Goal: Task Accomplishment & Management: Manage account settings

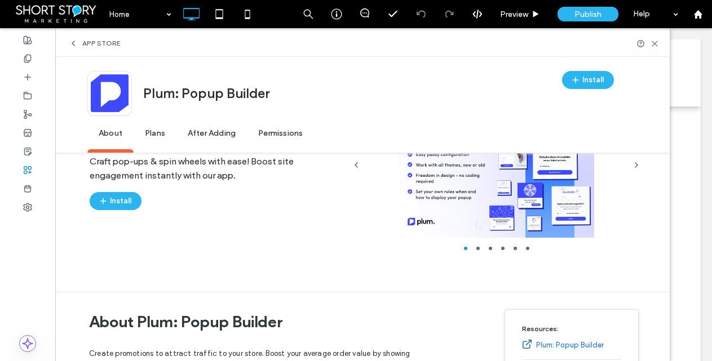
scroll to position [173, 0]
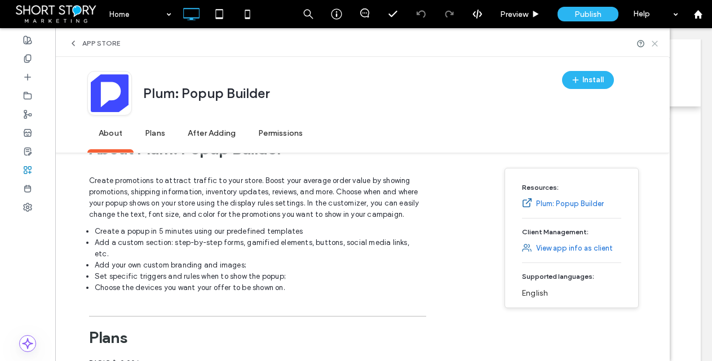
click at [657, 42] on use at bounding box center [654, 43] width 5 height 5
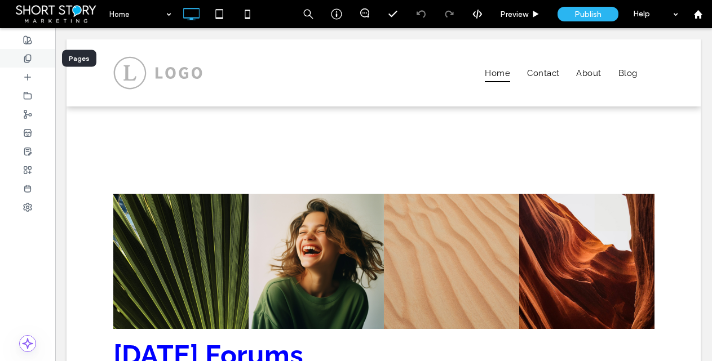
click at [24, 58] on use at bounding box center [27, 58] width 6 height 7
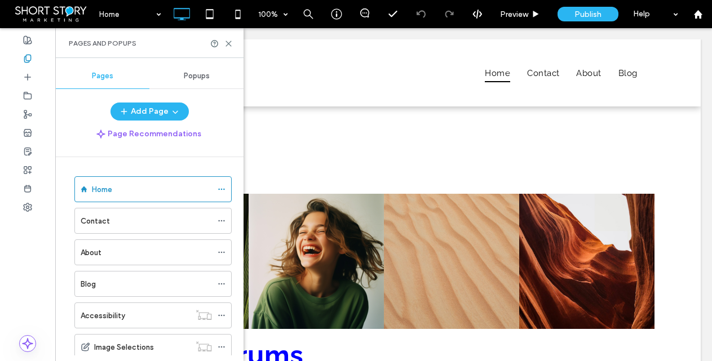
click at [196, 75] on span "Popups" at bounding box center [197, 76] width 26 height 9
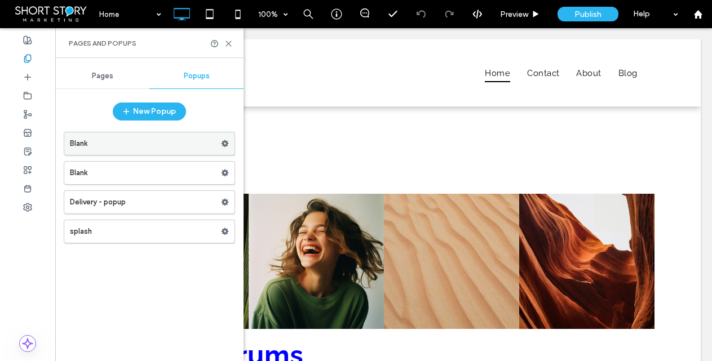
click at [179, 145] on label "Blank" at bounding box center [145, 143] width 151 height 23
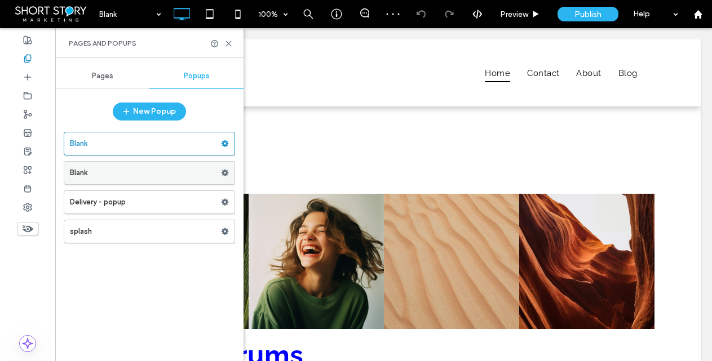
click at [185, 170] on label "Blank" at bounding box center [145, 173] width 151 height 23
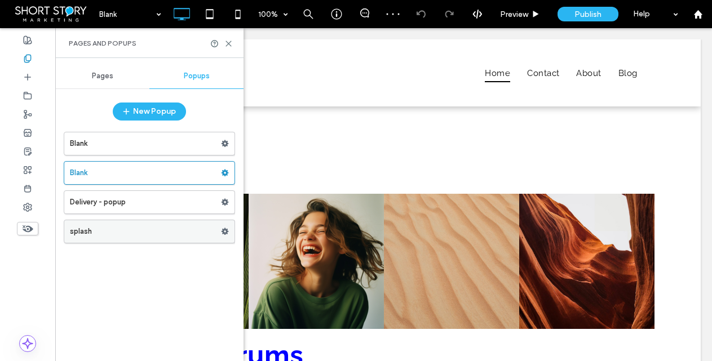
click at [158, 231] on label "splash" at bounding box center [145, 231] width 151 height 23
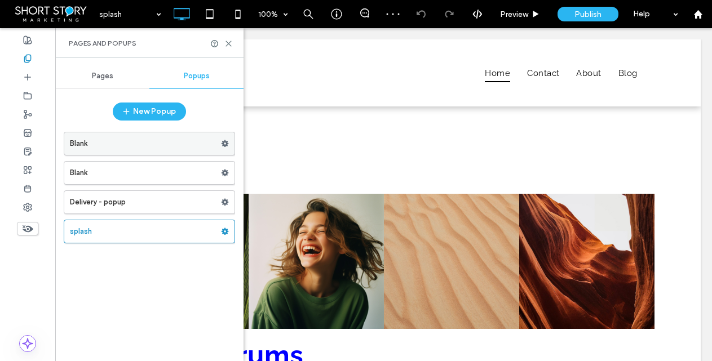
click at [227, 142] on use at bounding box center [225, 143] width 7 height 7
click at [183, 143] on label "Blank" at bounding box center [145, 143] width 151 height 23
click at [225, 142] on use at bounding box center [225, 143] width 7 height 7
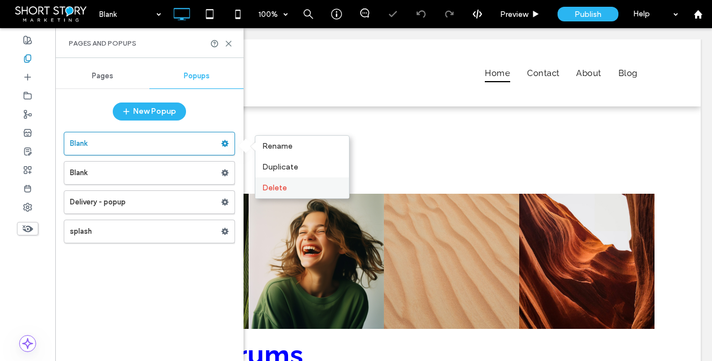
click at [266, 184] on span "Delete" at bounding box center [274, 188] width 25 height 10
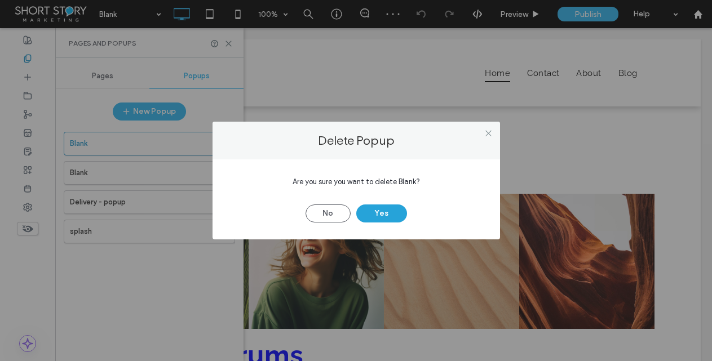
drag, startPoint x: 386, startPoint y: 209, endPoint x: 376, endPoint y: 206, distance: 10.0
click at [383, 208] on button "Yes" at bounding box center [381, 214] width 51 height 18
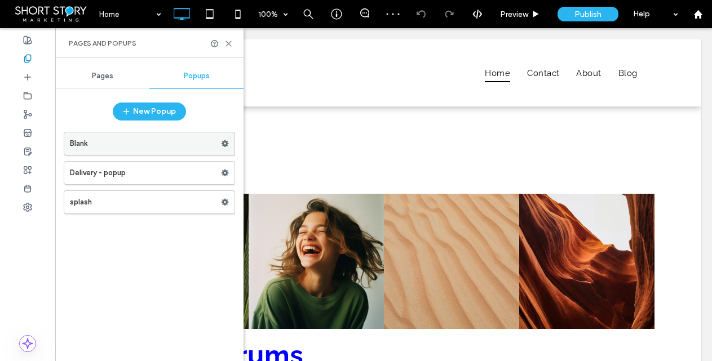
click at [224, 143] on icon at bounding box center [225, 144] width 8 height 8
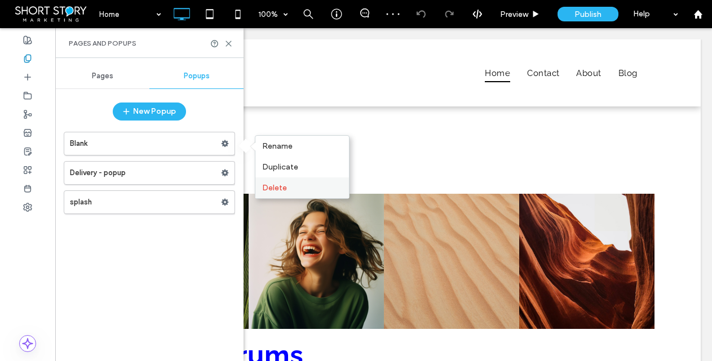
click at [284, 187] on span "Delete" at bounding box center [274, 188] width 25 height 10
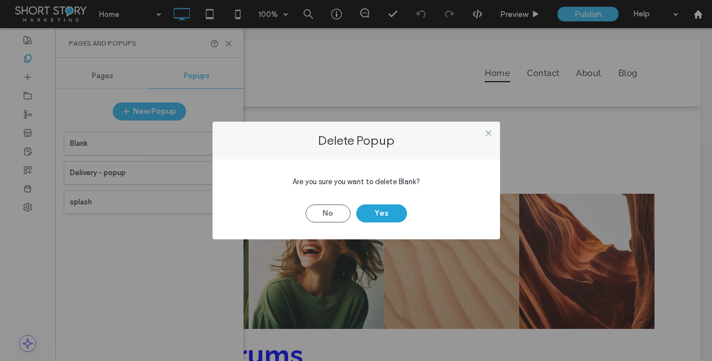
drag, startPoint x: 383, startPoint y: 210, endPoint x: 364, endPoint y: 204, distance: 20.1
click at [374, 207] on button "Yes" at bounding box center [381, 214] width 51 height 18
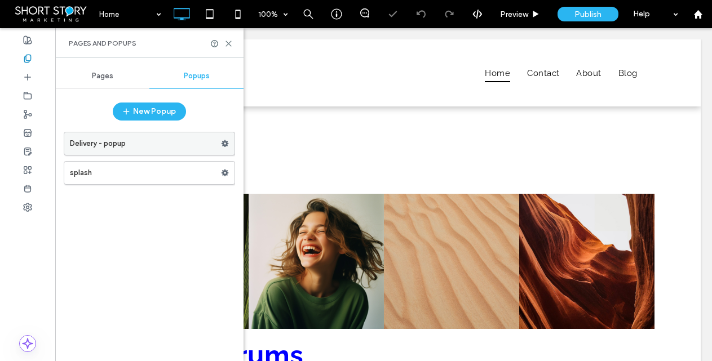
click at [200, 144] on label "Delivery - popup" at bounding box center [145, 143] width 151 height 23
click at [222, 142] on use at bounding box center [225, 143] width 7 height 7
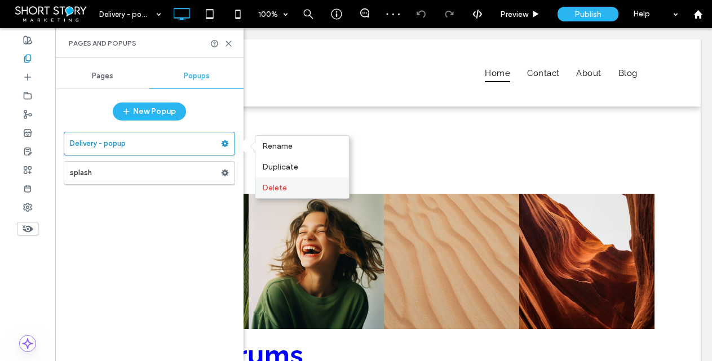
click at [282, 184] on span "Delete" at bounding box center [274, 188] width 25 height 10
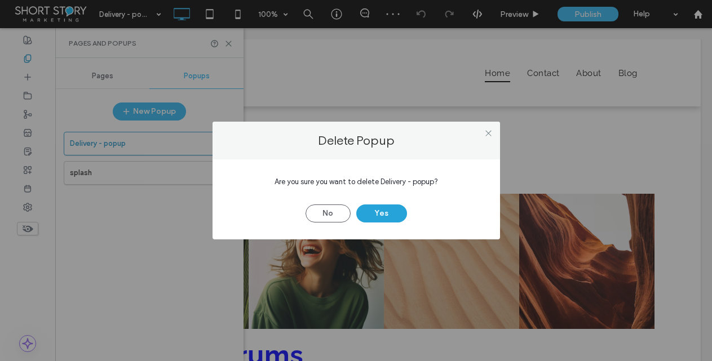
click at [380, 211] on button "Yes" at bounding box center [381, 214] width 51 height 18
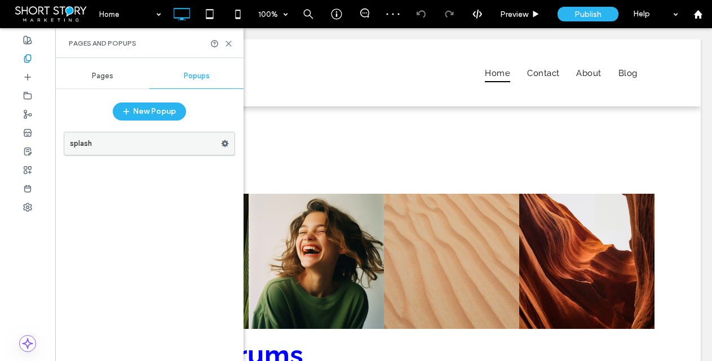
click at [140, 146] on label "splash" at bounding box center [145, 143] width 151 height 23
click at [226, 143] on use at bounding box center [225, 143] width 7 height 7
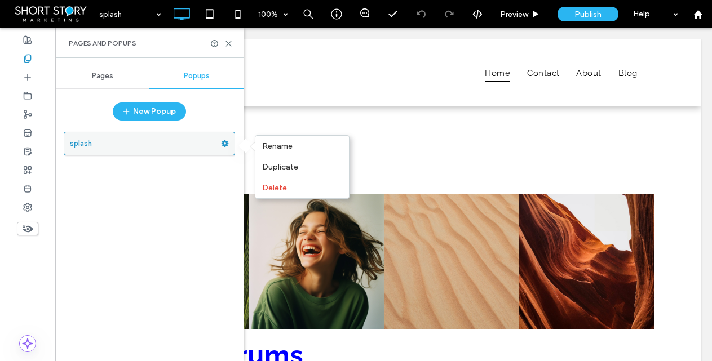
click at [90, 143] on label "splash" at bounding box center [145, 143] width 151 height 23
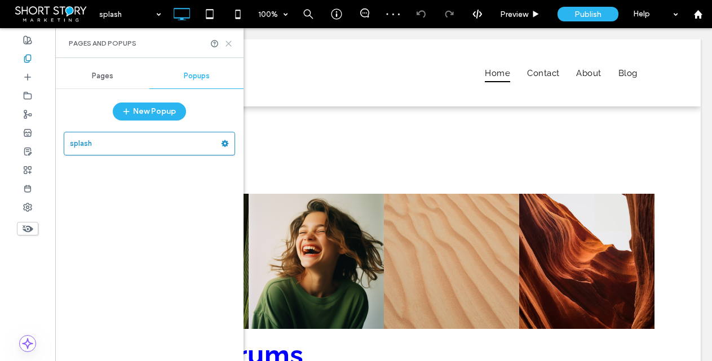
click at [231, 41] on icon at bounding box center [228, 43] width 8 height 8
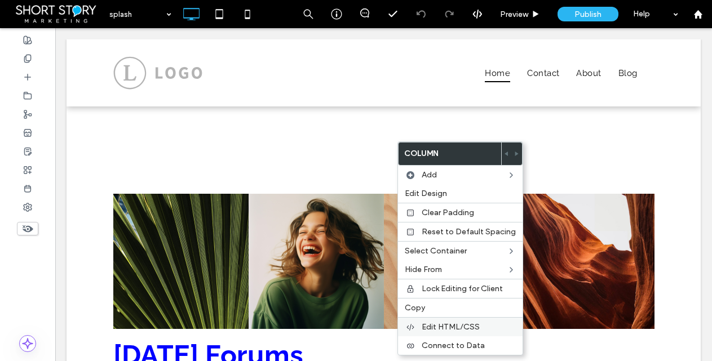
click at [446, 325] on span "Edit HTML/CSS" at bounding box center [451, 327] width 58 height 10
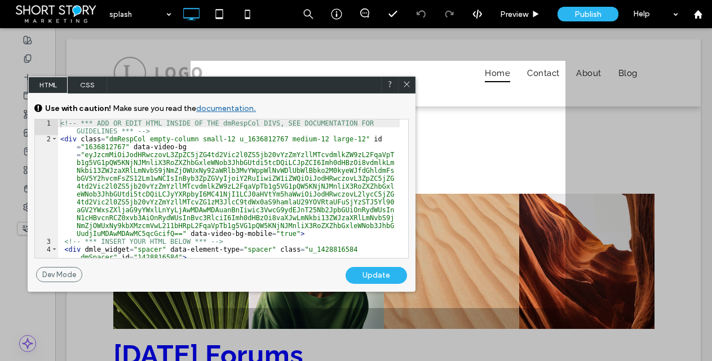
click at [86, 82] on span "CSS" at bounding box center [87, 85] width 39 height 17
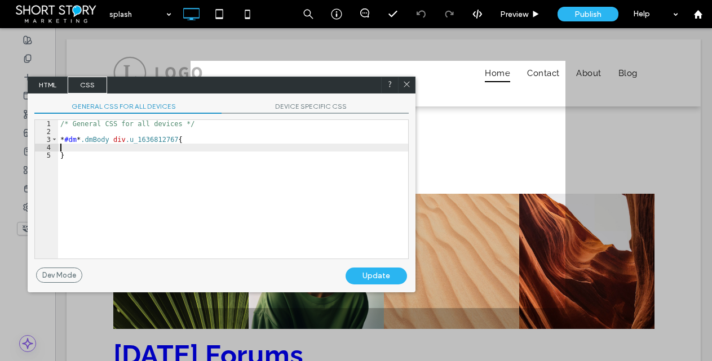
scroll to position [1, 0]
click at [127, 150] on div "/* General CSS for all devices */ * #dm * .dmBody div .u_1636812767 { }" at bounding box center [233, 197] width 350 height 154
click at [54, 82] on span "HTML" at bounding box center [47, 85] width 39 height 17
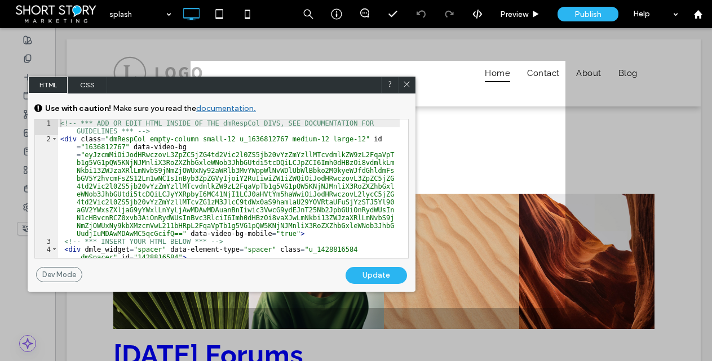
click at [82, 84] on span "CSS" at bounding box center [87, 85] width 39 height 17
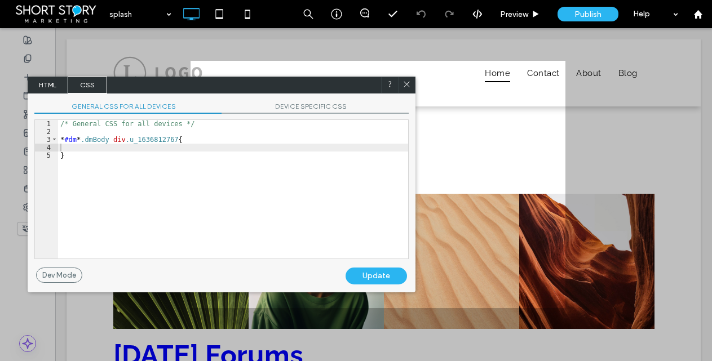
click at [56, 85] on span "HTML" at bounding box center [47, 85] width 39 height 17
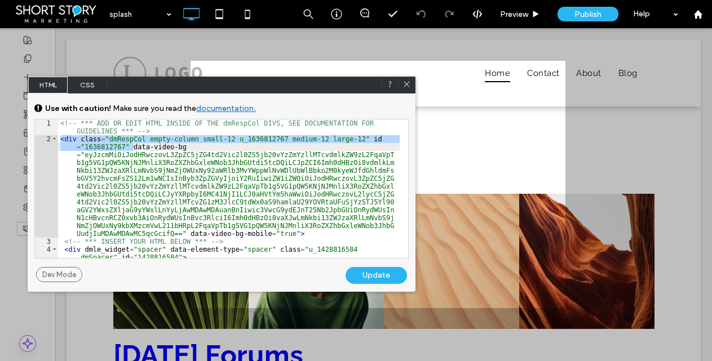
drag, startPoint x: 60, startPoint y: 139, endPoint x: 133, endPoint y: 147, distance: 73.8
click at [133, 147] on div "<!-- *** ADD OR EDIT HTML INSIDE OF THE dmRespCol DIVS, SEE DOCUMENTATION FOR G…" at bounding box center [229, 200] width 342 height 162
click at [407, 83] on icon at bounding box center [406, 84] width 8 height 8
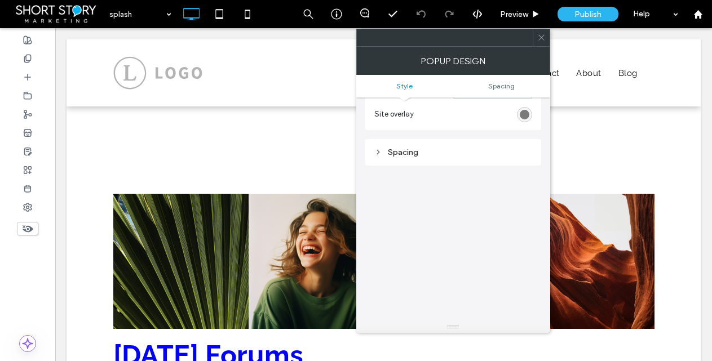
scroll to position [0, 0]
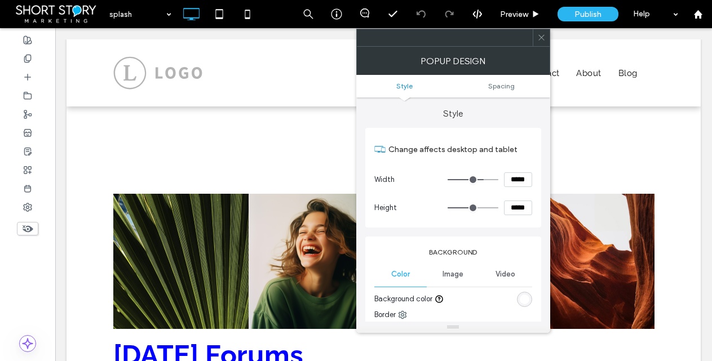
click at [542, 36] on icon at bounding box center [541, 37] width 8 height 8
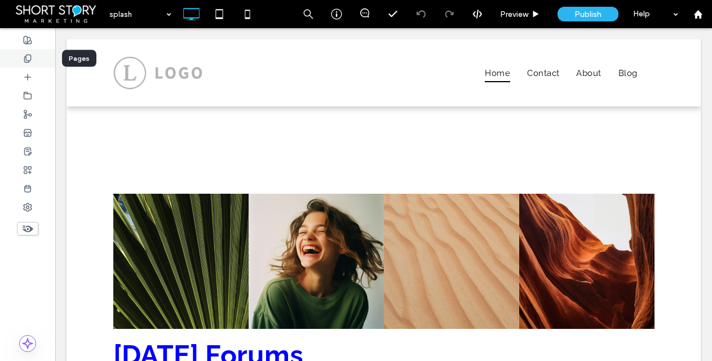
click at [28, 59] on icon at bounding box center [27, 58] width 9 height 9
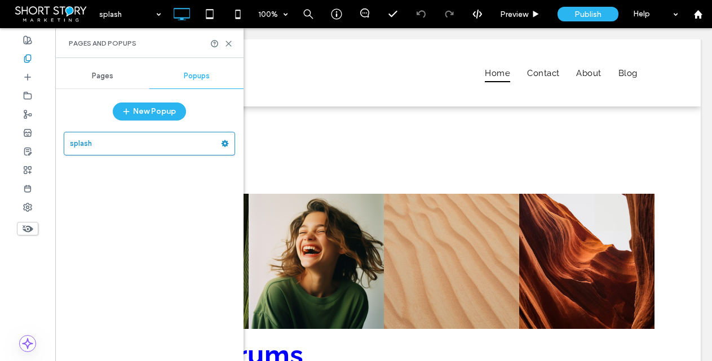
click at [205, 77] on span "Popups" at bounding box center [197, 76] width 26 height 9
click at [228, 143] on use at bounding box center [225, 143] width 7 height 7
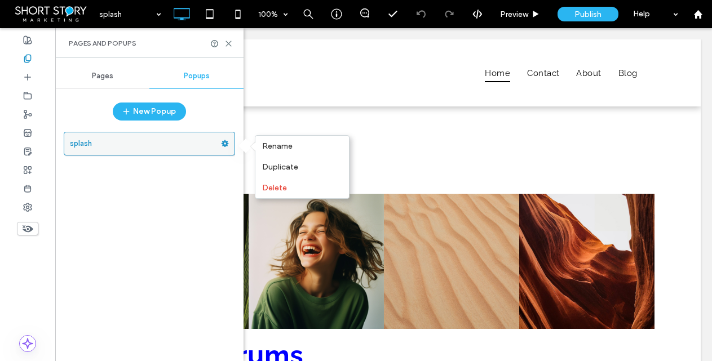
click at [225, 144] on use at bounding box center [225, 143] width 7 height 7
click at [226, 143] on use at bounding box center [225, 143] width 7 height 7
click at [109, 140] on label "splash" at bounding box center [145, 143] width 151 height 23
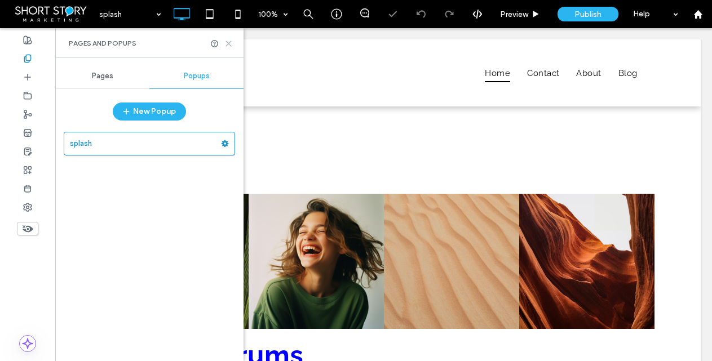
click at [227, 44] on icon at bounding box center [228, 43] width 8 height 8
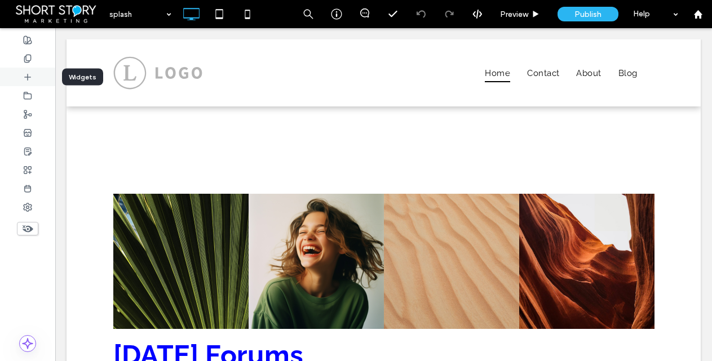
click at [25, 74] on icon at bounding box center [27, 77] width 9 height 9
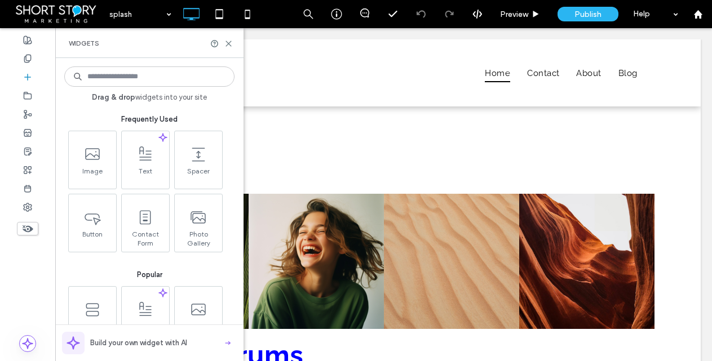
click at [141, 79] on input at bounding box center [149, 77] width 170 height 20
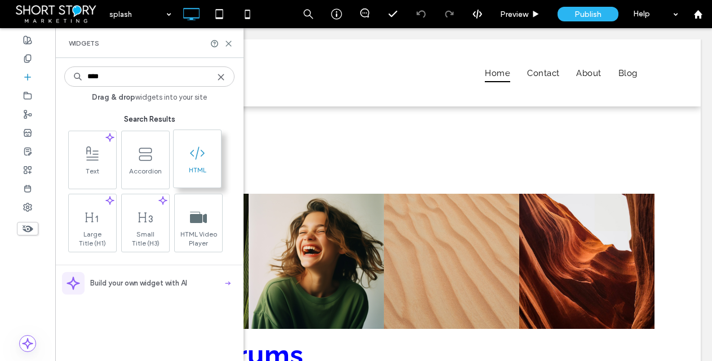
type input "****"
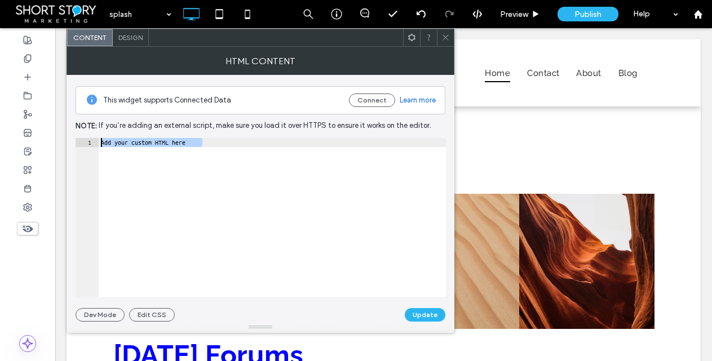
drag, startPoint x: 181, startPoint y: 140, endPoint x: 105, endPoint y: 143, distance: 76.2
click at [103, 143] on div "Add your custom HTML here" at bounding box center [272, 226] width 347 height 177
click at [99, 140] on div "Acode < br />" at bounding box center [272, 226] width 347 height 177
click at [170, 185] on div "code < br />" at bounding box center [272, 226] width 347 height 177
type textarea "**"
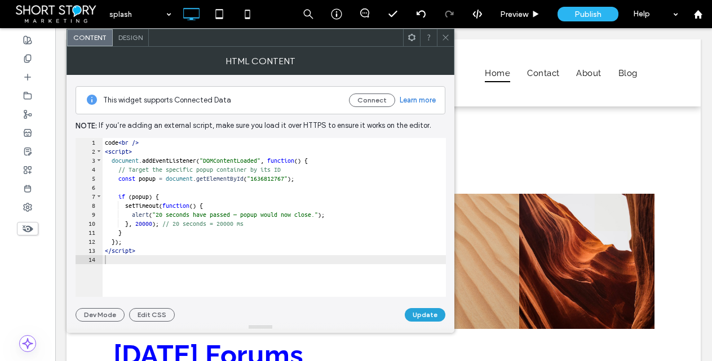
click at [427, 315] on button "Update" at bounding box center [425, 315] width 41 height 14
click at [446, 38] on icon at bounding box center [445, 37] width 8 height 8
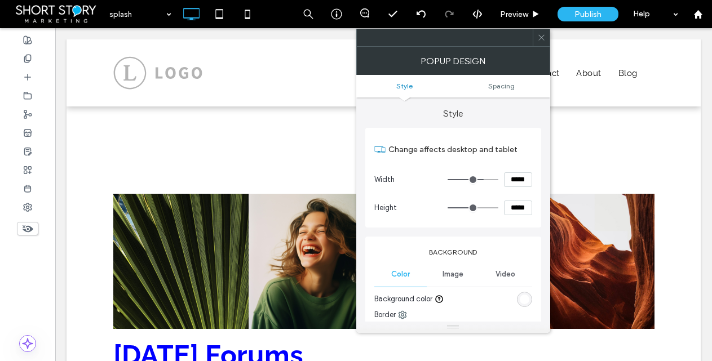
drag, startPoint x: 544, startPoint y: 37, endPoint x: 408, endPoint y: 56, distance: 137.2
click at [542, 37] on icon at bounding box center [541, 37] width 8 height 8
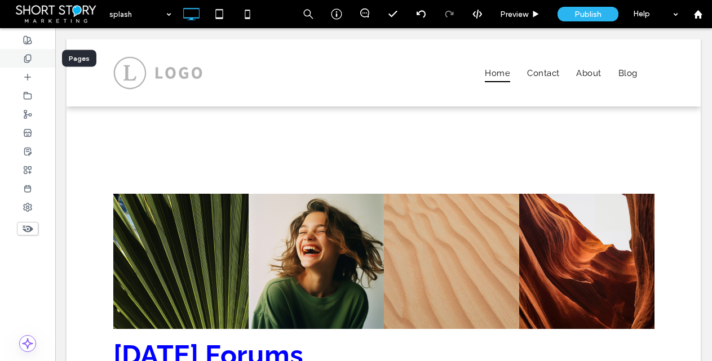
click at [28, 58] on icon at bounding box center [27, 58] width 9 height 9
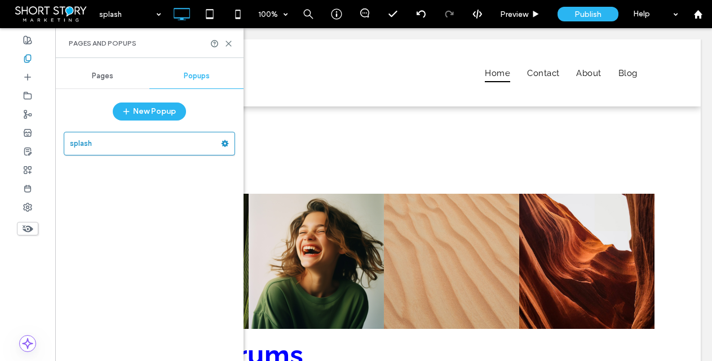
click at [98, 72] on span "Pages" at bounding box center [102, 76] width 21 height 9
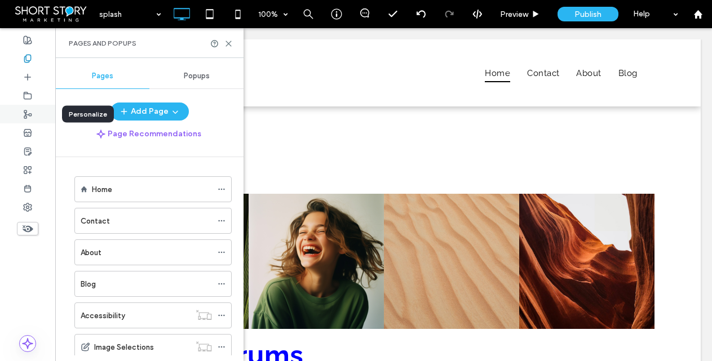
click at [26, 113] on icon at bounding box center [27, 114] width 9 height 9
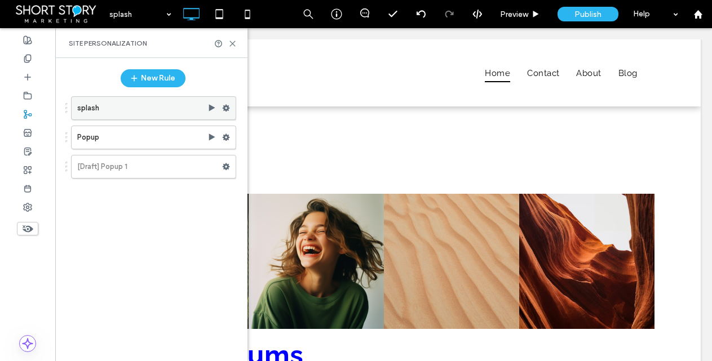
click at [223, 107] on use at bounding box center [226, 108] width 7 height 7
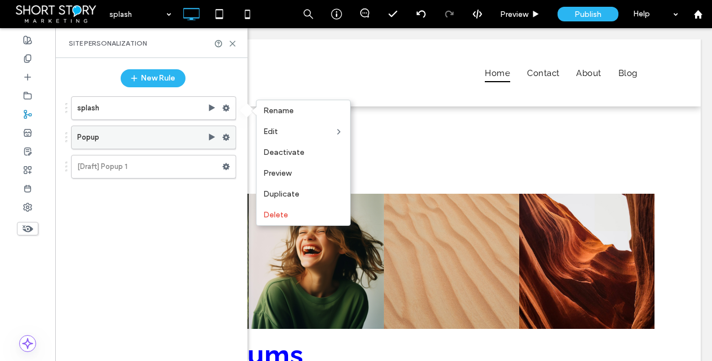
click at [229, 136] on icon at bounding box center [226, 138] width 8 height 8
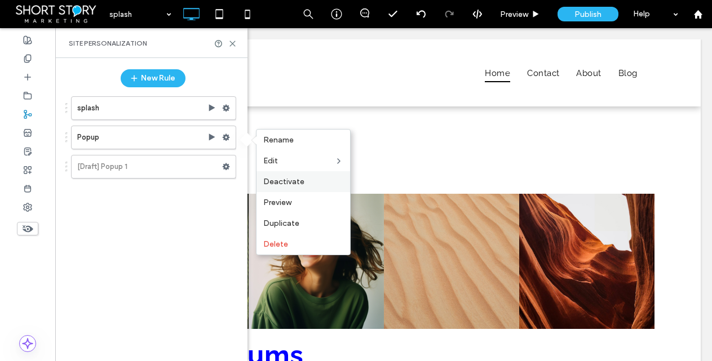
click at [281, 181] on span "Deactivate" at bounding box center [283, 182] width 41 height 10
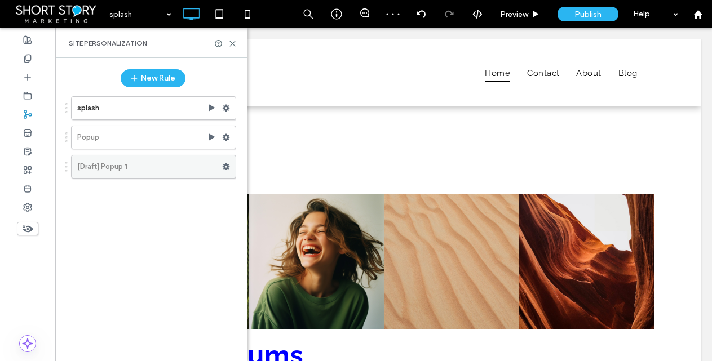
click at [224, 164] on icon at bounding box center [226, 167] width 8 height 8
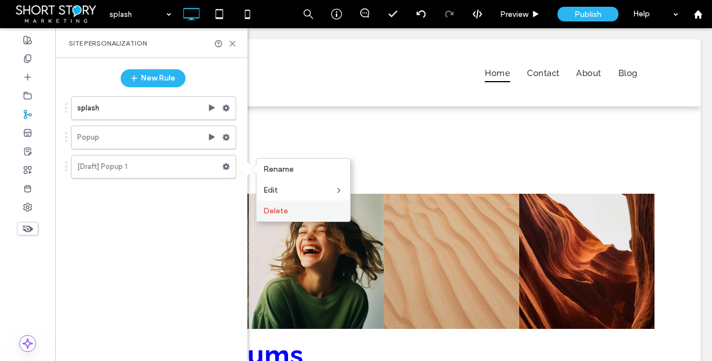
click at [279, 211] on span "Delete" at bounding box center [275, 211] width 25 height 10
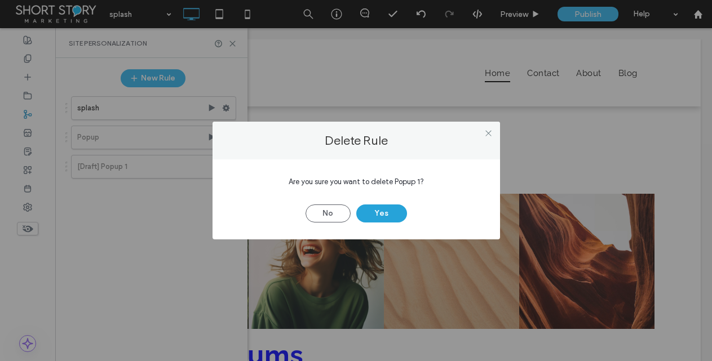
click at [383, 209] on button "Yes" at bounding box center [381, 214] width 51 height 18
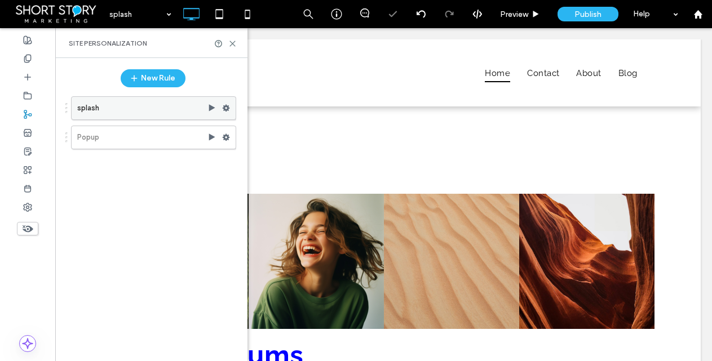
click at [225, 105] on use at bounding box center [226, 108] width 7 height 7
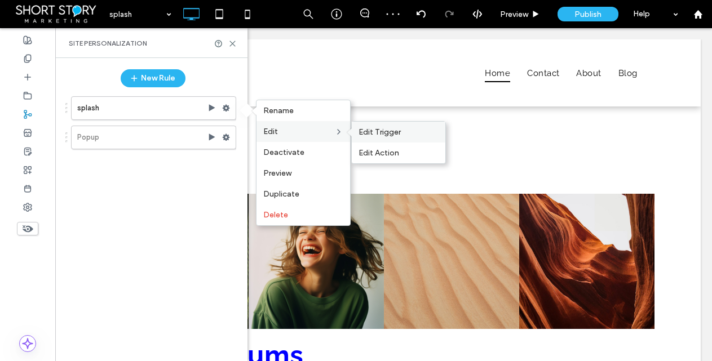
click at [378, 129] on span "Edit Trigger" at bounding box center [379, 132] width 42 height 10
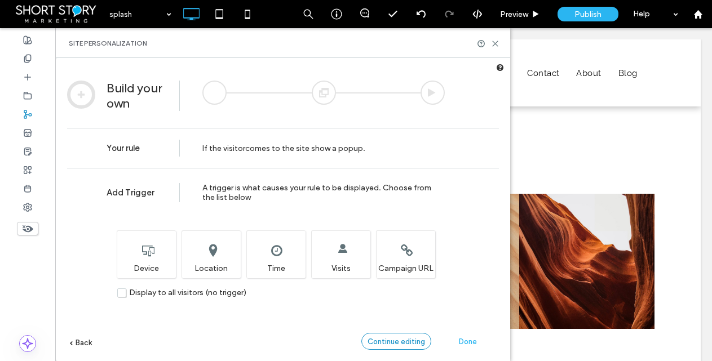
click at [403, 340] on span "Continue editing" at bounding box center [395, 342] width 57 height 8
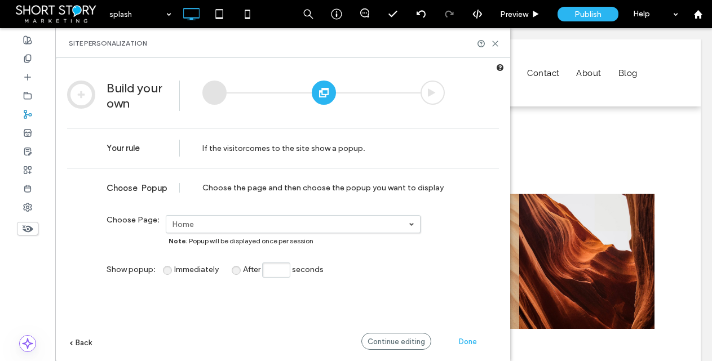
click at [395, 340] on span "Continue editing" at bounding box center [395, 342] width 57 height 8
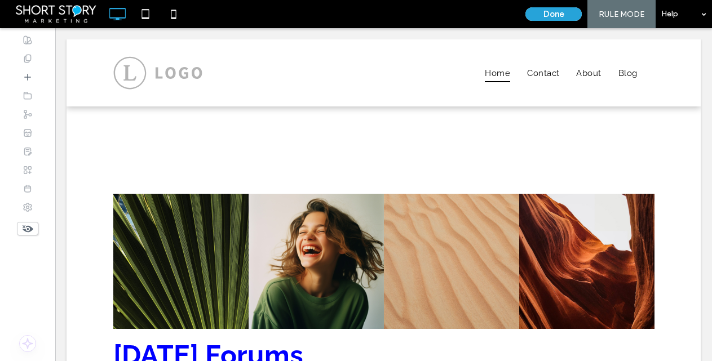
click at [556, 15] on button "Done" at bounding box center [553, 14] width 56 height 14
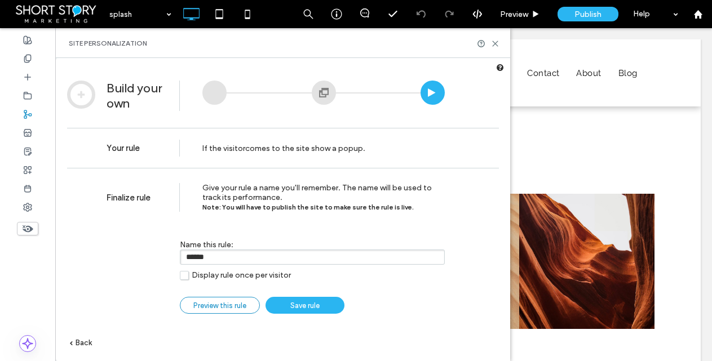
click at [221, 307] on span "Preview this rule" at bounding box center [219, 306] width 53 height 8
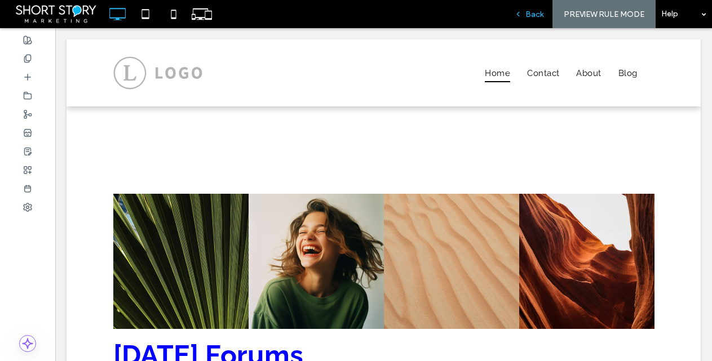
click at [535, 13] on span "Back" at bounding box center [534, 15] width 18 height 10
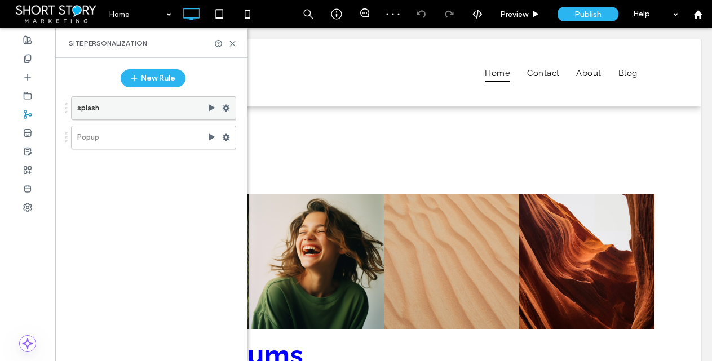
click at [225, 110] on use at bounding box center [226, 108] width 7 height 7
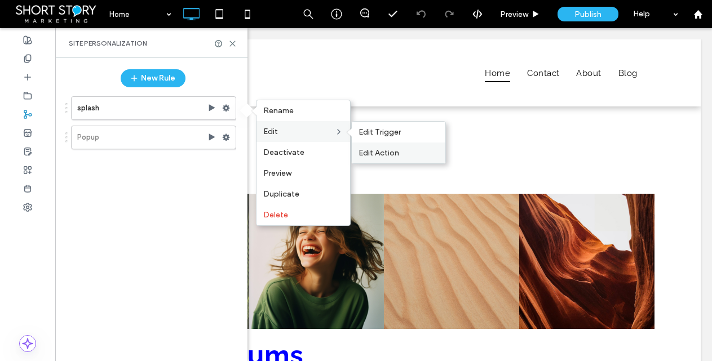
click at [374, 153] on span "Edit Action" at bounding box center [378, 153] width 41 height 10
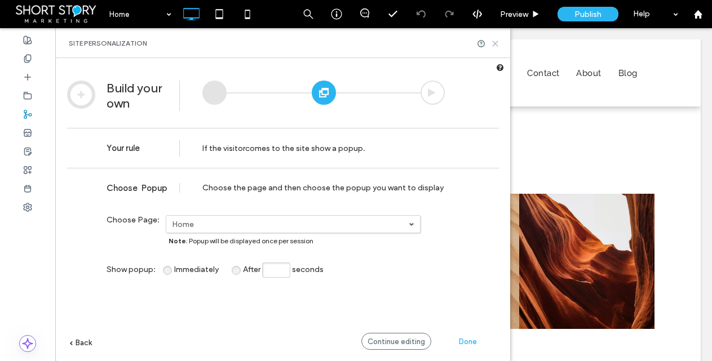
click at [493, 42] on icon at bounding box center [495, 43] width 8 height 8
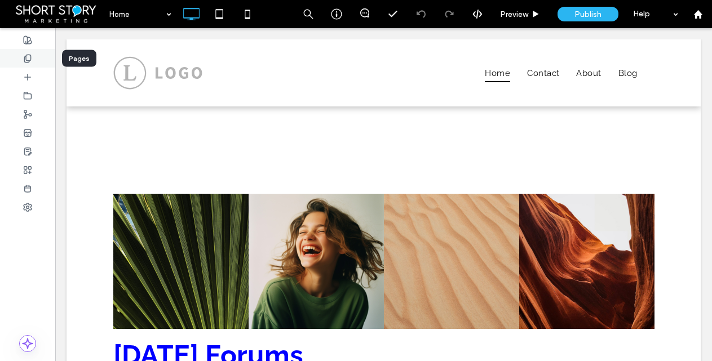
click at [28, 60] on use at bounding box center [27, 58] width 6 height 7
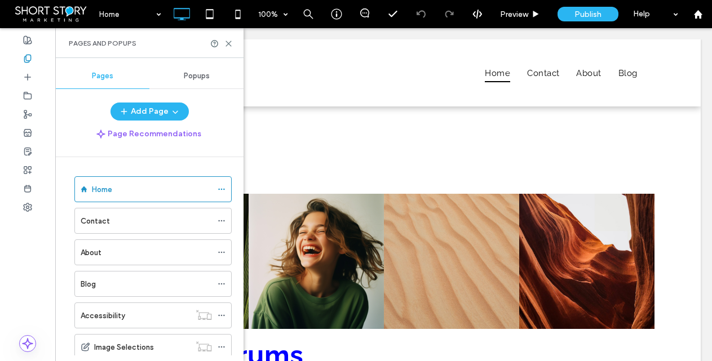
click at [202, 76] on span "Popups" at bounding box center [197, 76] width 26 height 9
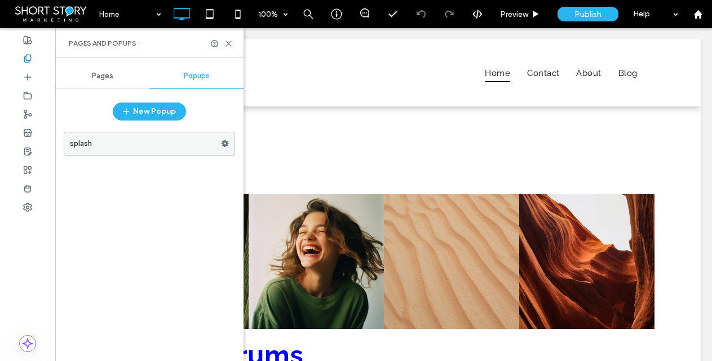
click at [206, 141] on label "splash" at bounding box center [145, 143] width 151 height 23
drag, startPoint x: 231, startPoint y: 43, endPoint x: 238, endPoint y: 47, distance: 8.8
click at [234, 44] on div "Pages and Popups" at bounding box center [149, 43] width 188 height 30
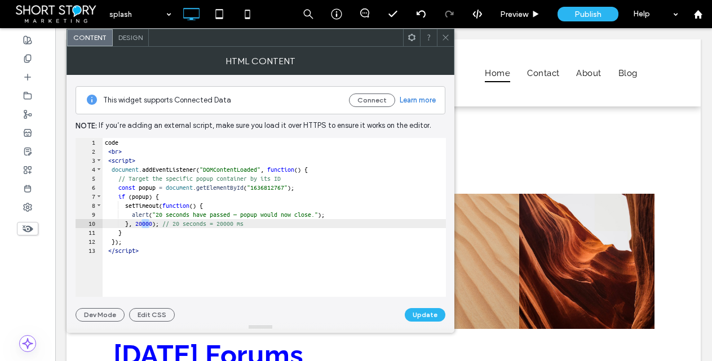
drag, startPoint x: 149, startPoint y: 223, endPoint x: 141, endPoint y: 224, distance: 8.0
click at [141, 224] on div "code < br > < script > document . addEventListener ( "DOMContentLoaded" , funct…" at bounding box center [274, 226] width 343 height 177
type textarea "**"
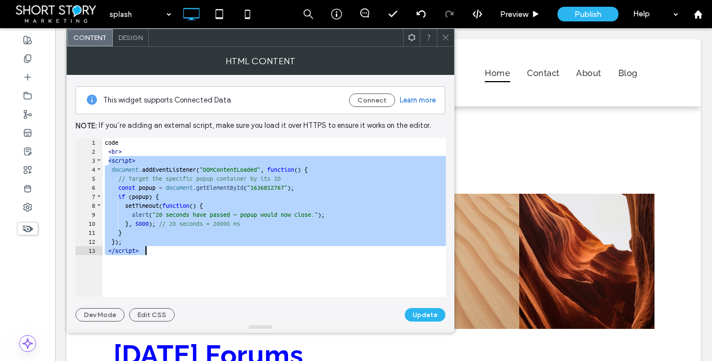
drag, startPoint x: 110, startPoint y: 161, endPoint x: 202, endPoint y: 255, distance: 131.9
click at [202, 255] on div "code < br > < script > document . addEventListener ( "DOMContentLoaded" , funct…" at bounding box center [274, 226] width 343 height 177
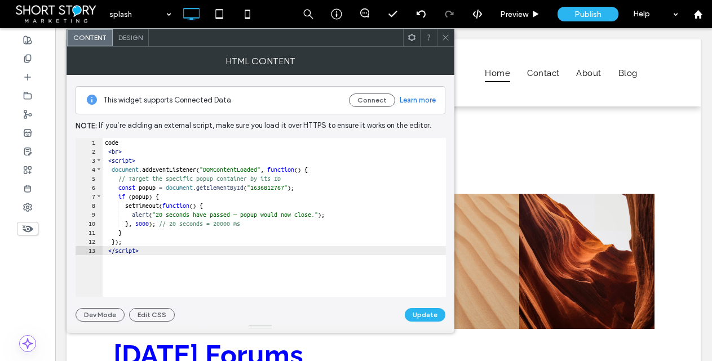
click at [416, 313] on button "Update" at bounding box center [425, 315] width 41 height 14
click at [447, 38] on icon at bounding box center [445, 37] width 8 height 8
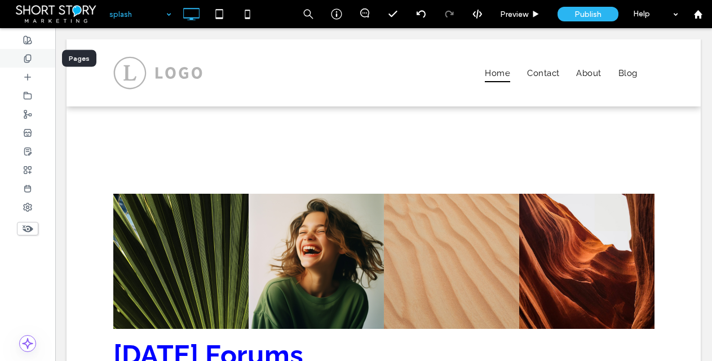
click at [28, 57] on icon at bounding box center [27, 58] width 9 height 9
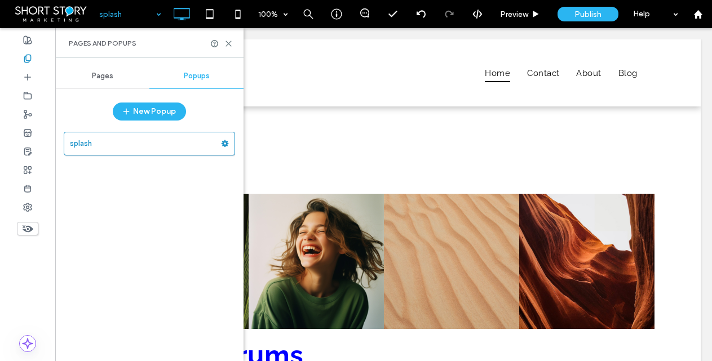
click at [108, 77] on span "Pages" at bounding box center [102, 76] width 21 height 9
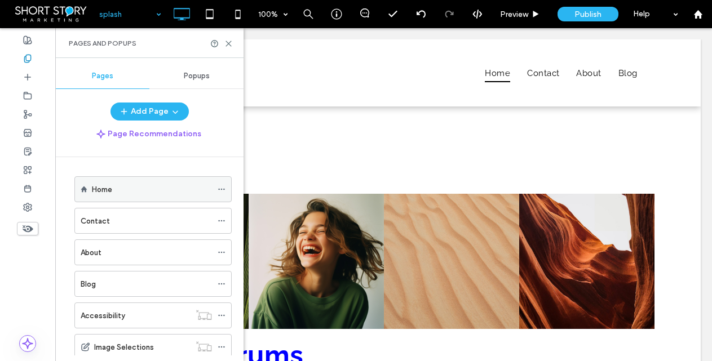
click at [100, 193] on label "Home" at bounding box center [102, 190] width 20 height 20
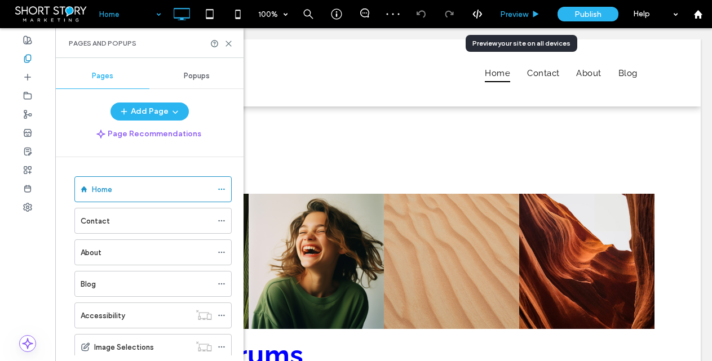
click at [510, 15] on span "Preview" at bounding box center [514, 15] width 28 height 10
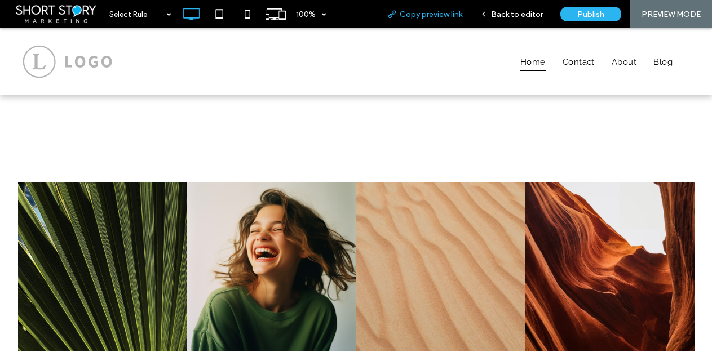
click at [433, 12] on span "Copy preview link" at bounding box center [431, 15] width 63 height 10
click at [513, 14] on span "Back to editor" at bounding box center [517, 15] width 52 height 10
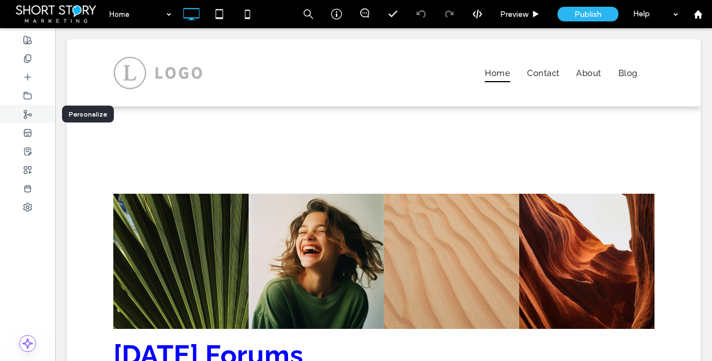
click at [27, 113] on icon at bounding box center [27, 114] width 9 height 9
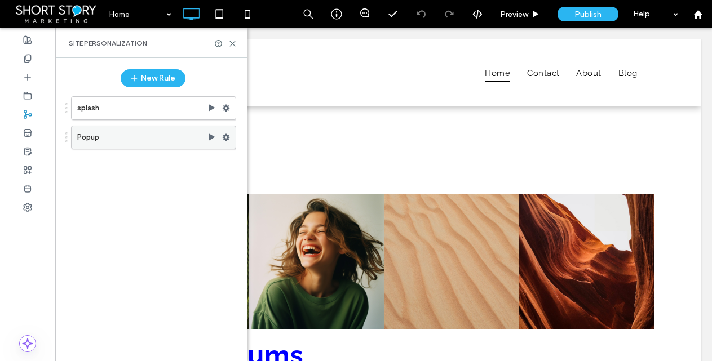
click at [225, 139] on use at bounding box center [226, 137] width 7 height 7
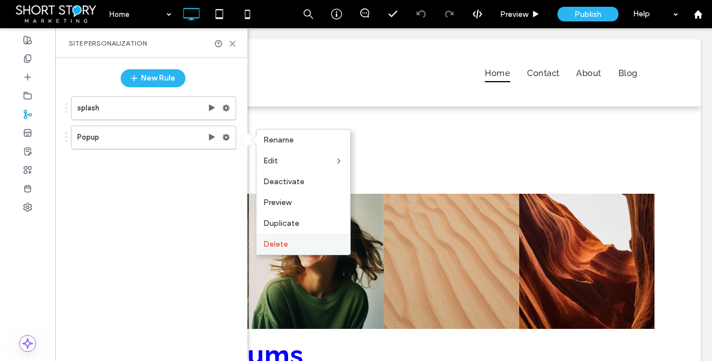
click at [280, 246] on span "Delete" at bounding box center [275, 245] width 25 height 10
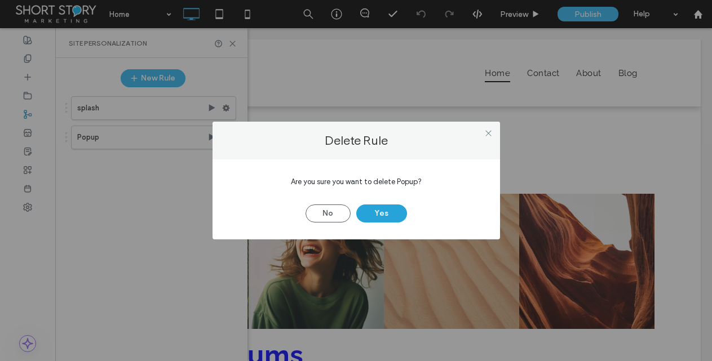
click at [386, 210] on button "Yes" at bounding box center [381, 214] width 51 height 18
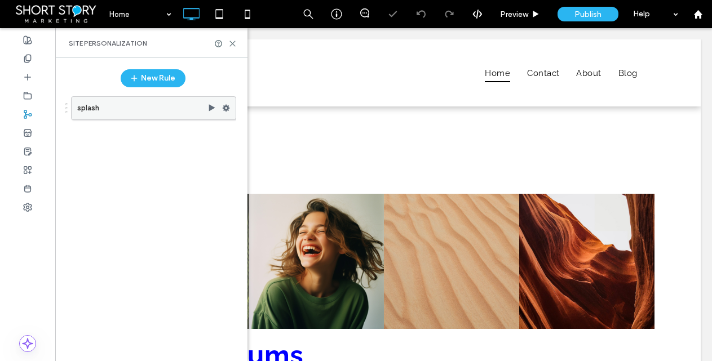
click at [228, 108] on use at bounding box center [226, 108] width 7 height 7
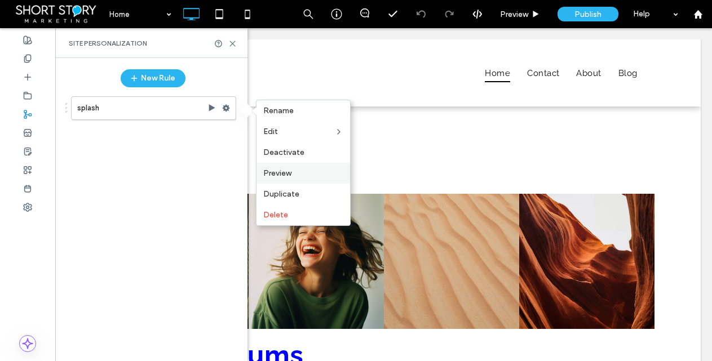
click at [282, 172] on span "Preview" at bounding box center [277, 174] width 28 height 10
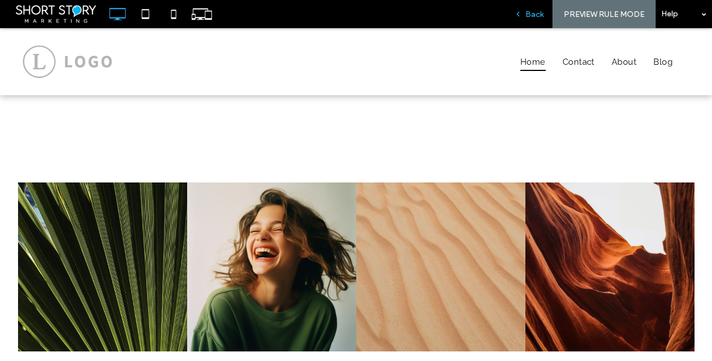
click at [538, 14] on span "Back" at bounding box center [534, 15] width 18 height 10
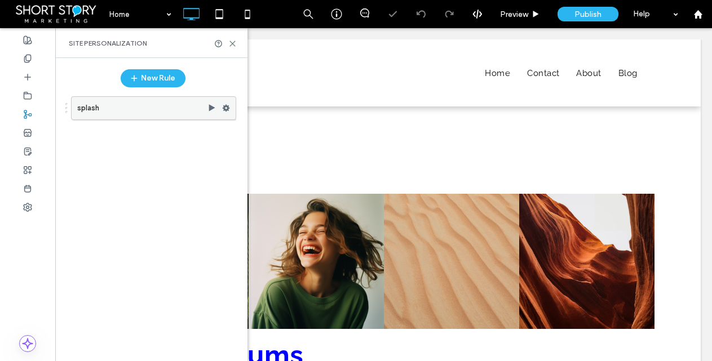
click at [101, 110] on label "splash" at bounding box center [142, 108] width 130 height 23
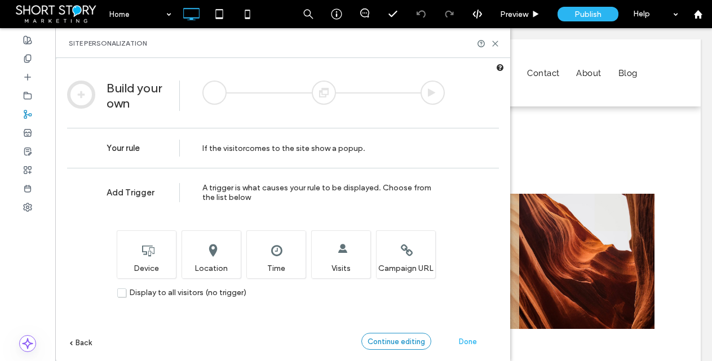
click at [404, 340] on span "Continue editing" at bounding box center [395, 342] width 57 height 8
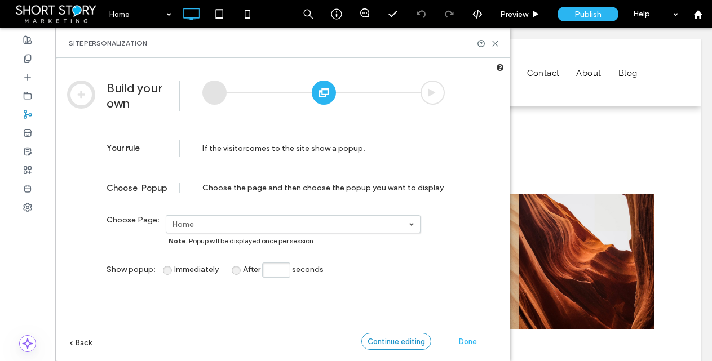
click at [404, 340] on span "Continue editing" at bounding box center [395, 342] width 57 height 8
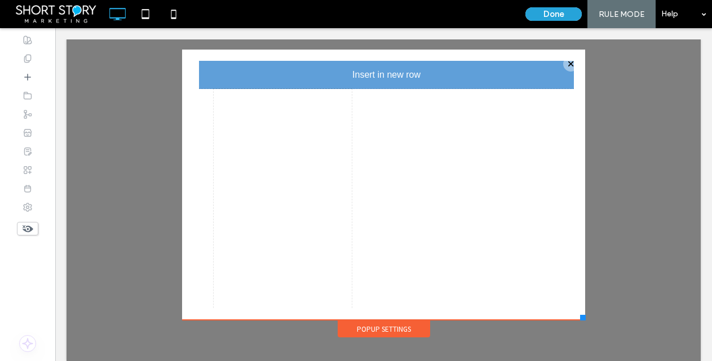
click at [554, 15] on button "Done" at bounding box center [553, 14] width 56 height 14
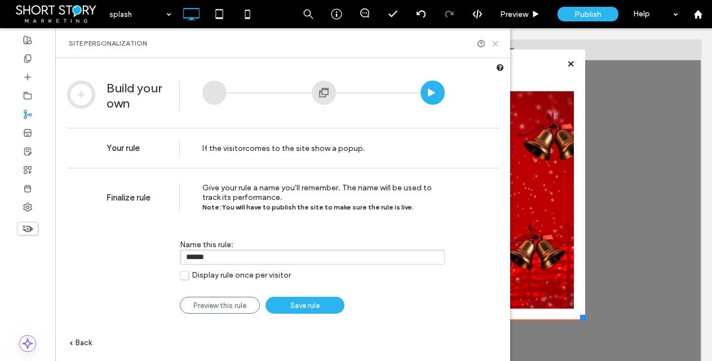
click at [497, 41] on icon at bounding box center [495, 43] width 8 height 8
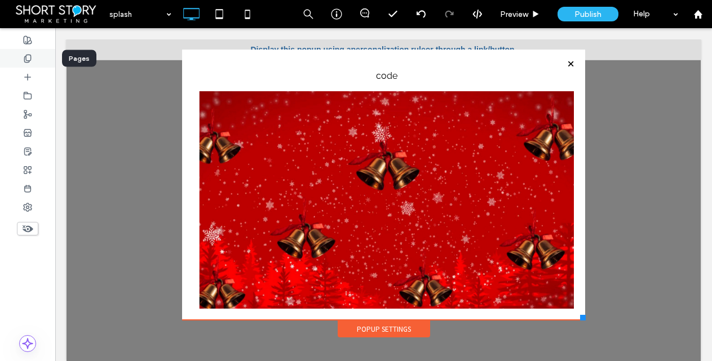
click at [30, 58] on use at bounding box center [27, 58] width 6 height 7
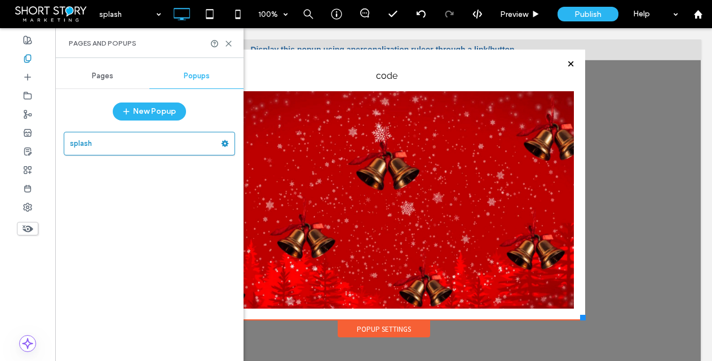
click at [94, 75] on span "Pages" at bounding box center [102, 76] width 21 height 9
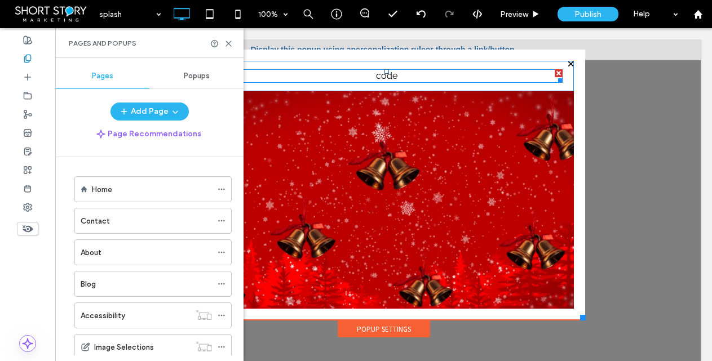
click at [555, 72] on div at bounding box center [559, 73] width 8 height 8
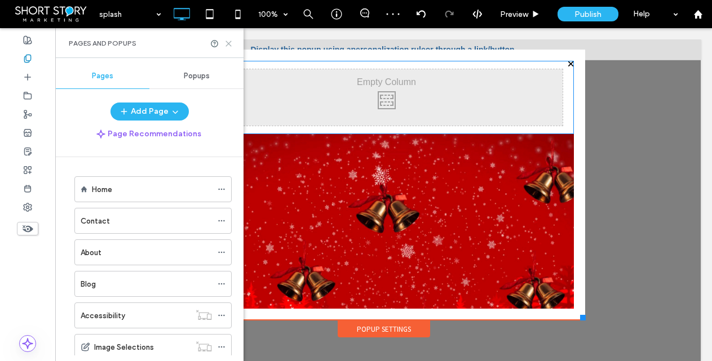
click at [229, 45] on icon at bounding box center [228, 43] width 8 height 8
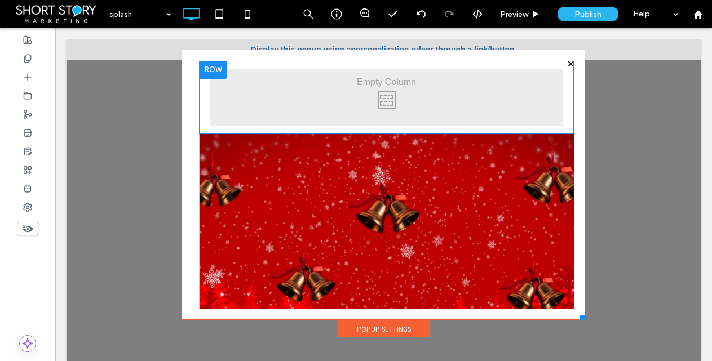
click at [200, 72] on div at bounding box center [213, 70] width 28 height 18
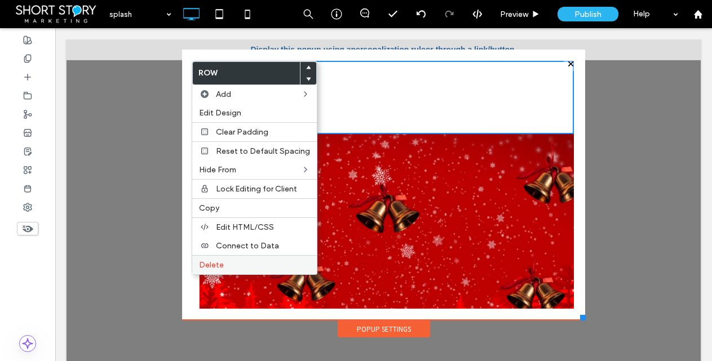
click at [218, 265] on span "Delete" at bounding box center [211, 265] width 25 height 10
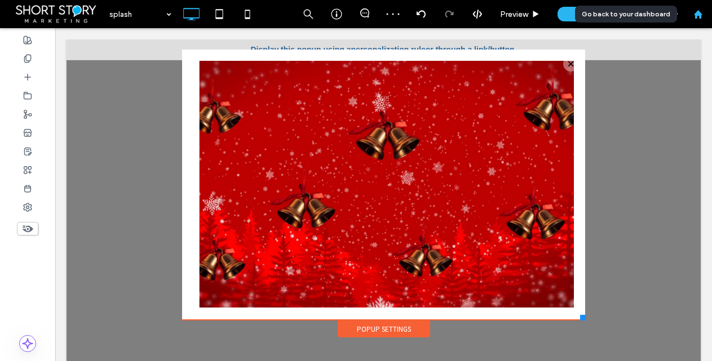
click at [696, 13] on use at bounding box center [697, 14] width 8 height 8
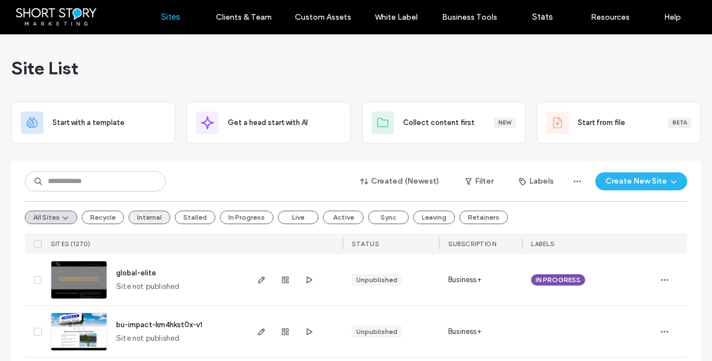
click at [151, 218] on button "Internal" at bounding box center [150, 218] width 42 height 14
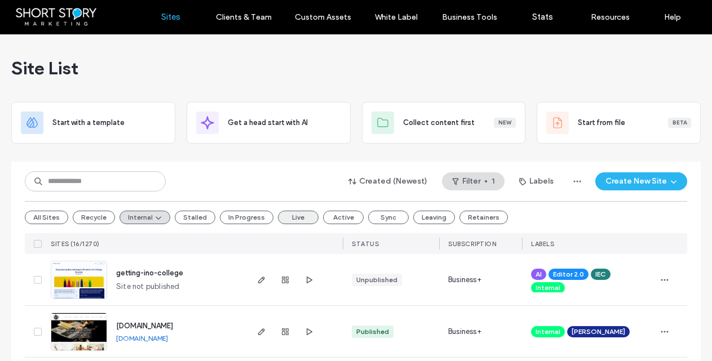
click at [293, 216] on button "Live" at bounding box center [298, 218] width 41 height 14
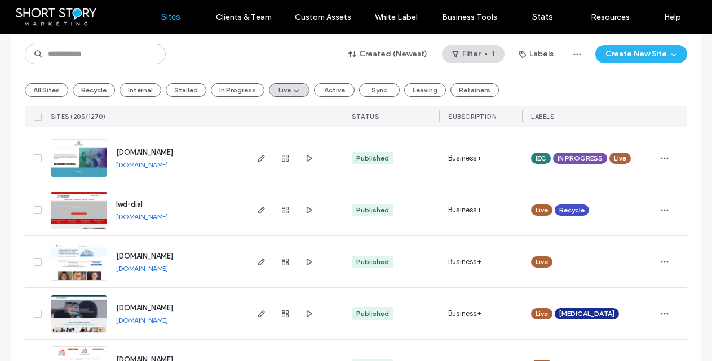
scroll to position [589, 0]
click at [127, 205] on span "lwd-dial" at bounding box center [129, 204] width 26 height 8
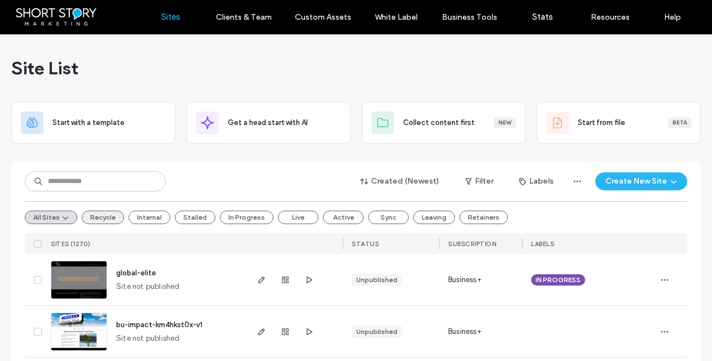
click at [99, 216] on button "Recycle" at bounding box center [103, 218] width 42 height 14
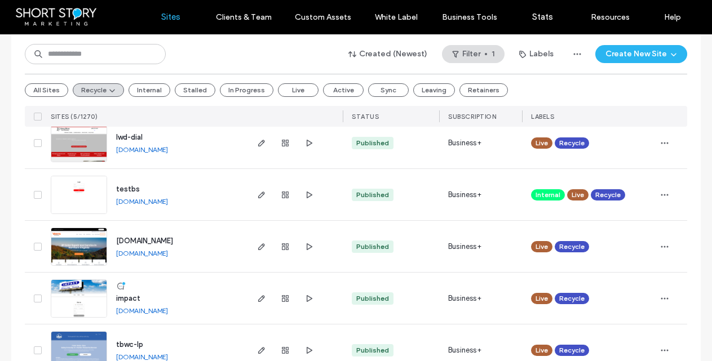
scroll to position [151, 0]
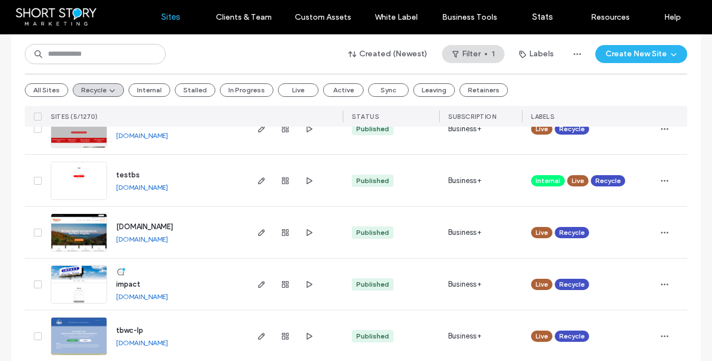
click at [127, 175] on span "testbs" at bounding box center [128, 175] width 24 height 8
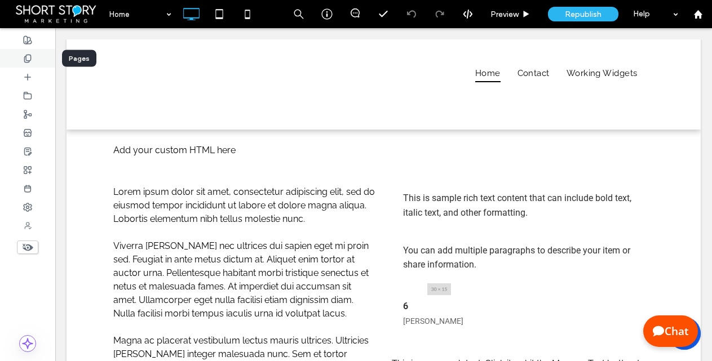
click at [31, 60] on icon at bounding box center [27, 58] width 9 height 9
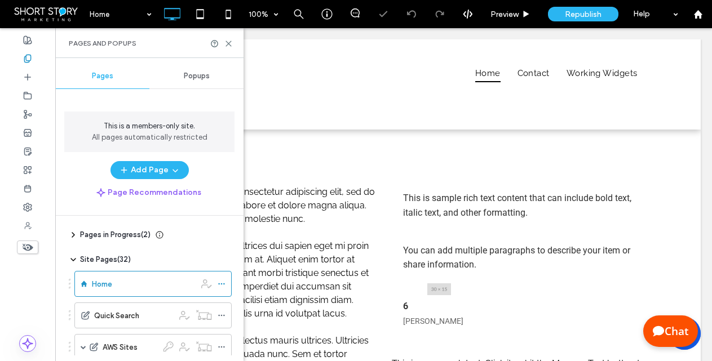
click at [202, 74] on span "Popups" at bounding box center [197, 76] width 26 height 9
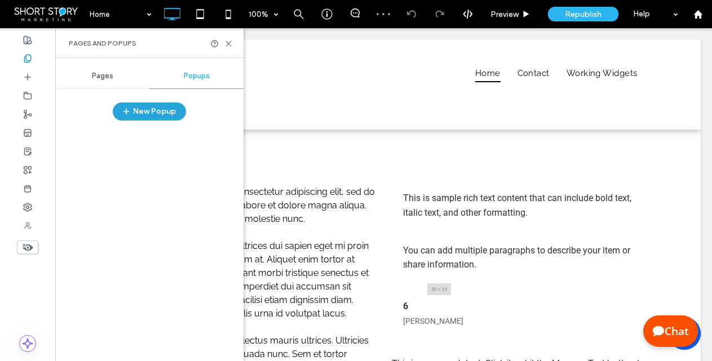
click at [152, 114] on button "New Popup" at bounding box center [149, 112] width 73 height 18
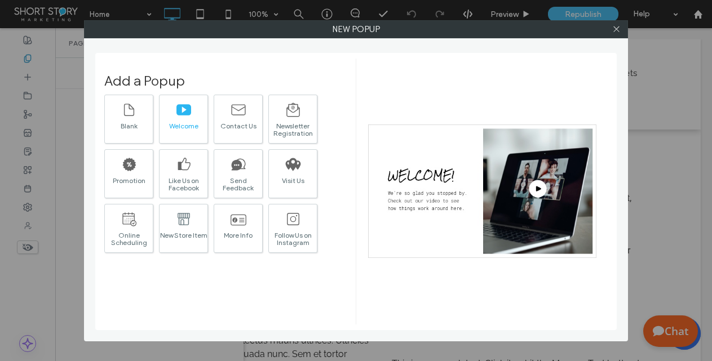
click at [181, 117] on icon at bounding box center [184, 110] width 16 height 16
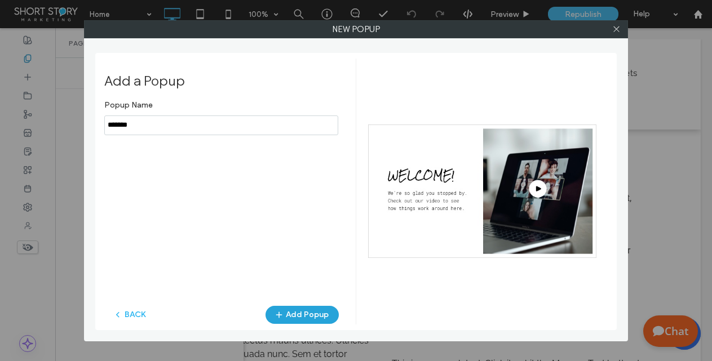
click at [309, 316] on button "Add Popup" at bounding box center [301, 315] width 73 height 18
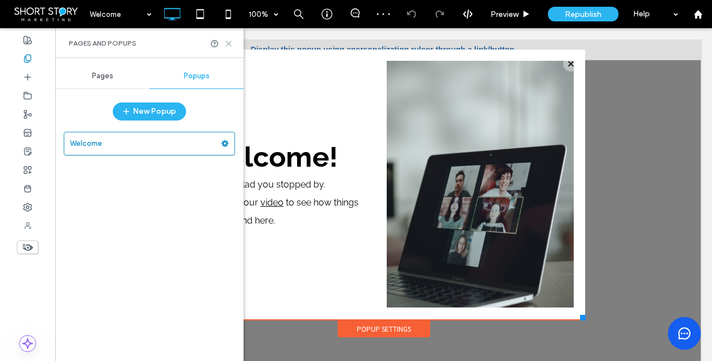
click at [229, 43] on icon at bounding box center [228, 43] width 8 height 8
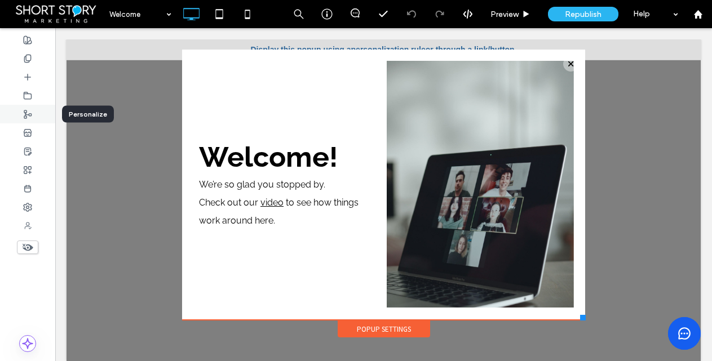
click at [26, 116] on use at bounding box center [27, 114] width 7 height 8
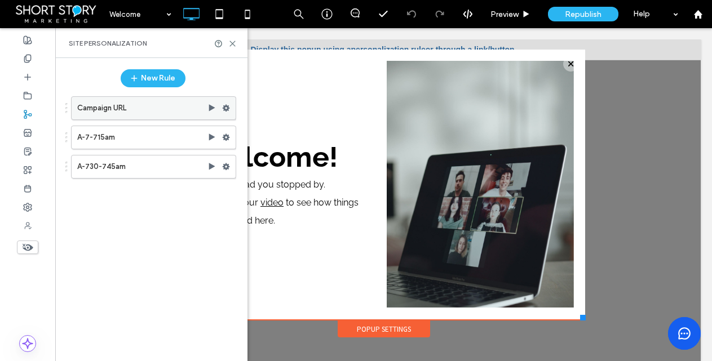
click at [225, 107] on use at bounding box center [226, 108] width 7 height 7
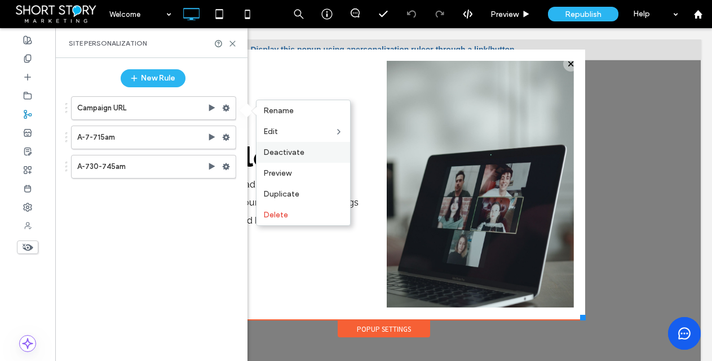
click at [276, 147] on div "Deactivate" at bounding box center [303, 152] width 94 height 21
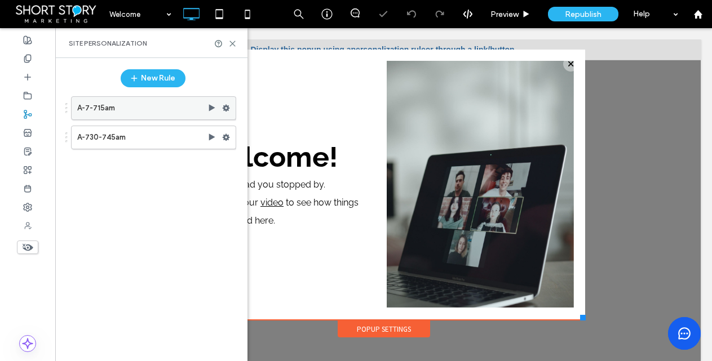
click at [225, 107] on use at bounding box center [226, 108] width 7 height 7
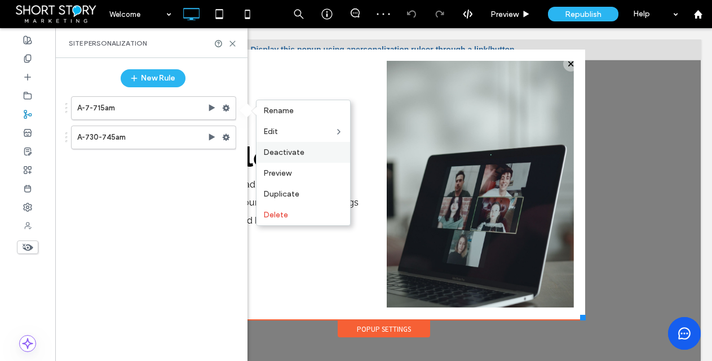
click at [296, 151] on span "Deactivate" at bounding box center [283, 153] width 41 height 10
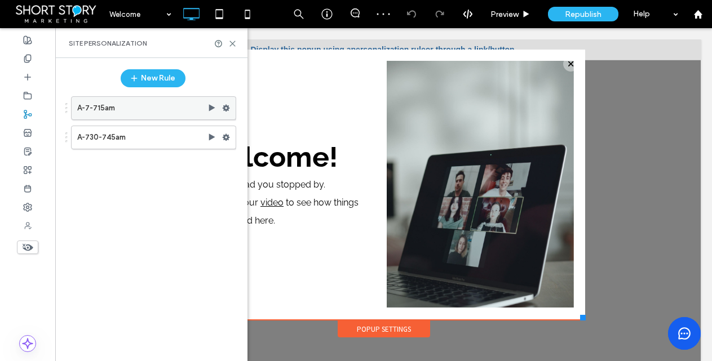
click at [227, 109] on use at bounding box center [226, 108] width 7 height 7
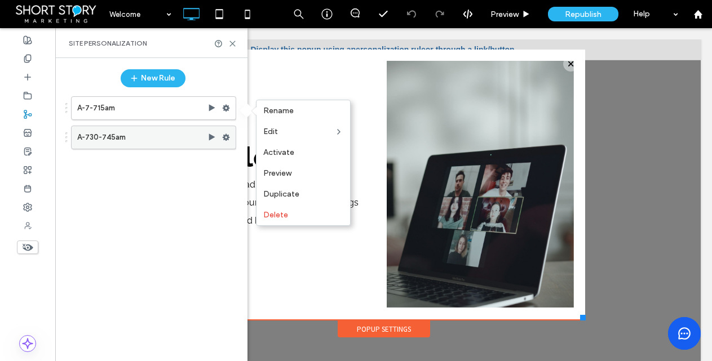
click at [227, 137] on icon at bounding box center [226, 138] width 8 height 8
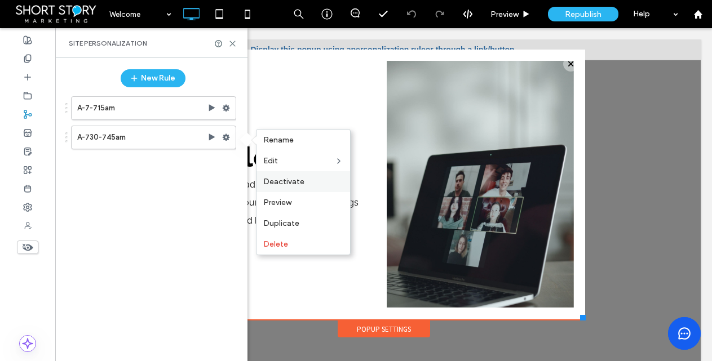
click at [288, 179] on span "Deactivate" at bounding box center [283, 182] width 41 height 10
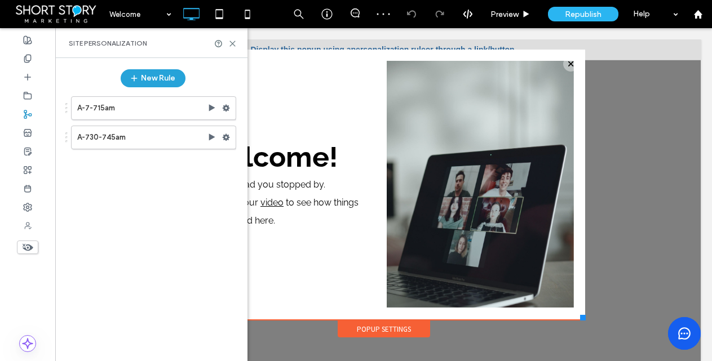
click at [153, 77] on button "New Rule" at bounding box center [153, 78] width 65 height 18
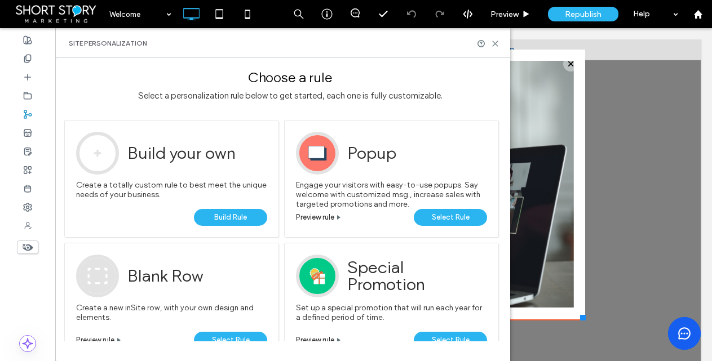
click at [444, 218] on span "Select Rule" at bounding box center [451, 217] width 38 height 17
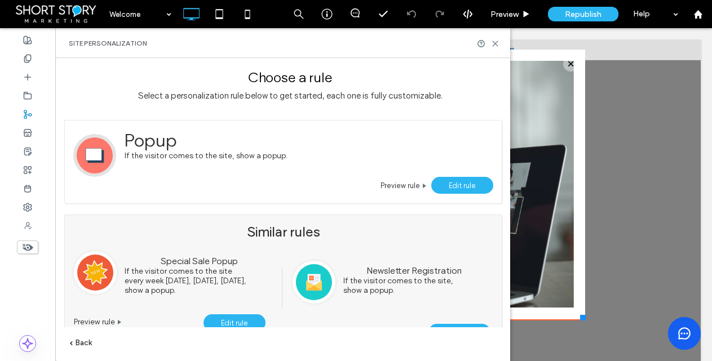
click at [455, 181] on span "Edit rule" at bounding box center [462, 185] width 27 height 8
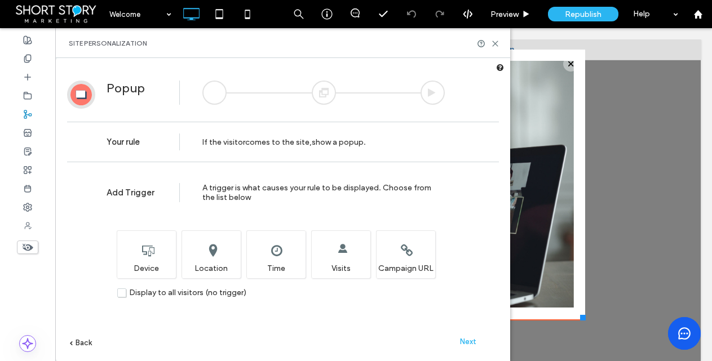
click at [470, 341] on span "Next" at bounding box center [468, 342] width 16 height 8
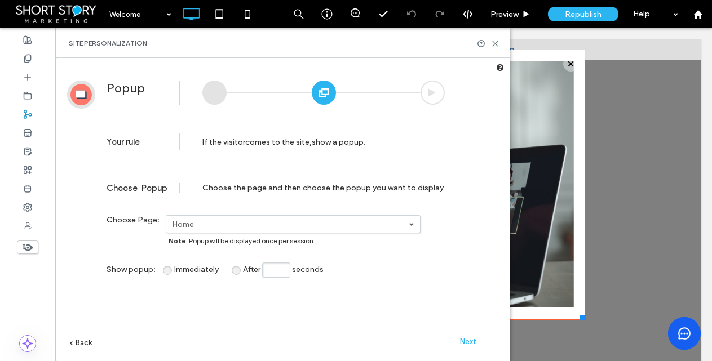
click at [465, 339] on span "Next" at bounding box center [468, 342] width 16 height 8
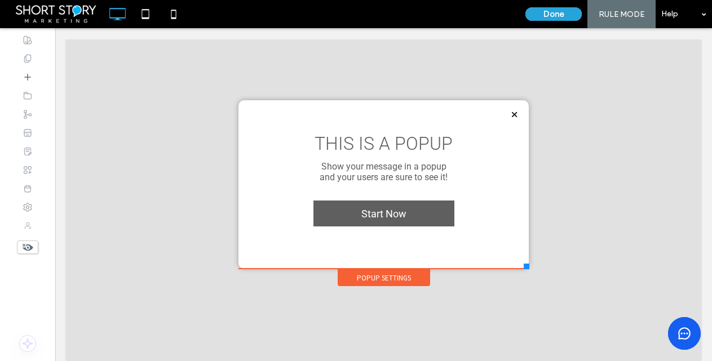
click at [548, 15] on button "Done" at bounding box center [553, 14] width 56 height 14
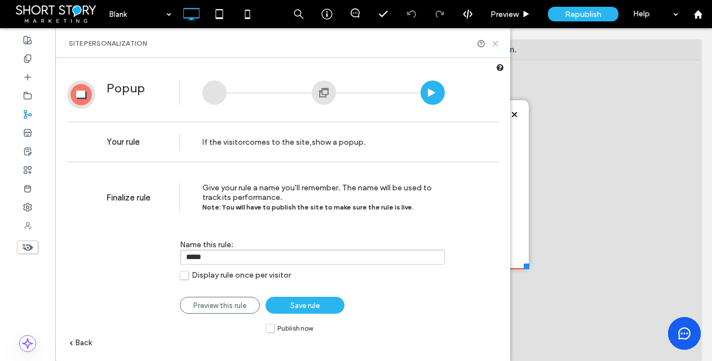
click at [497, 43] on icon at bounding box center [495, 43] width 8 height 8
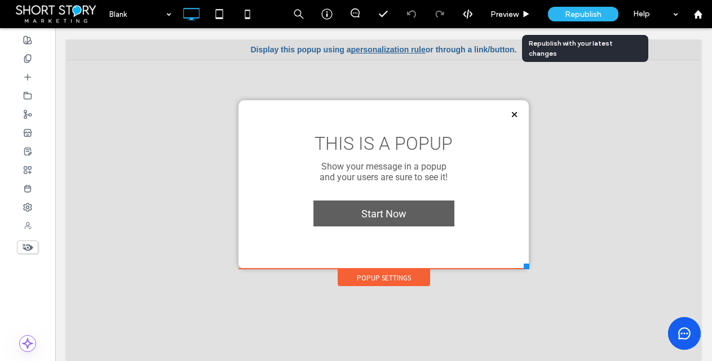
click at [582, 15] on span "Republish" at bounding box center [583, 15] width 37 height 10
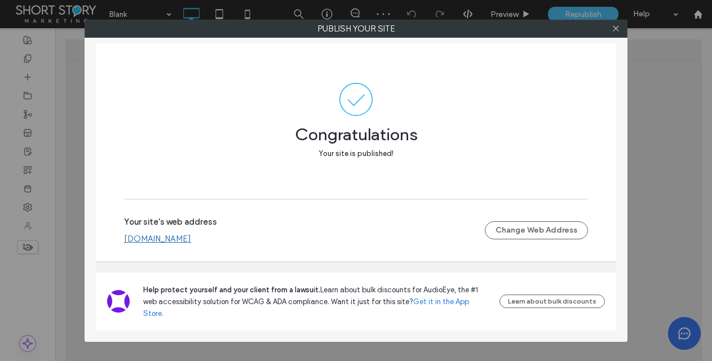
click at [157, 244] on link "[DOMAIN_NAME]" at bounding box center [157, 239] width 67 height 10
drag, startPoint x: 615, startPoint y: 28, endPoint x: 605, endPoint y: 32, distance: 10.2
click at [612, 29] on icon at bounding box center [616, 28] width 8 height 8
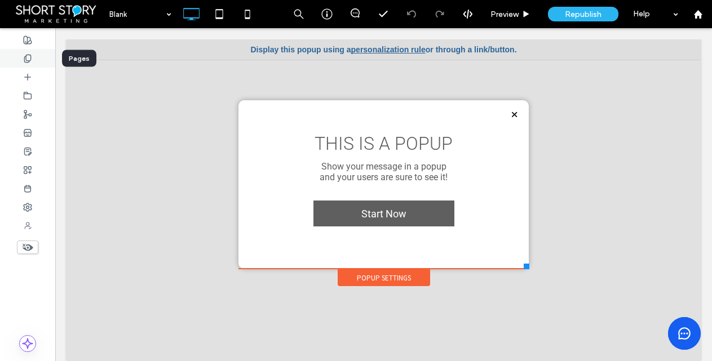
click at [30, 57] on use at bounding box center [27, 58] width 6 height 7
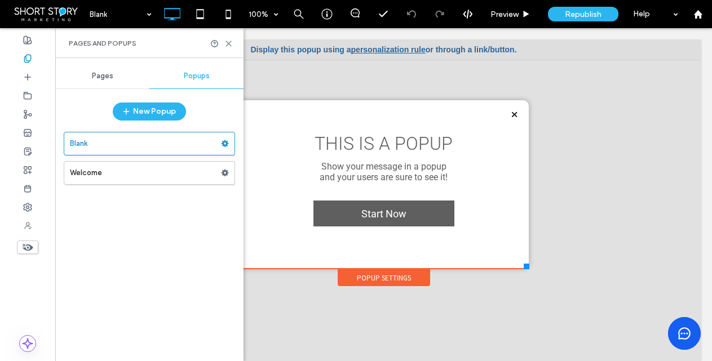
click at [106, 72] on span "Pages" at bounding box center [102, 76] width 21 height 9
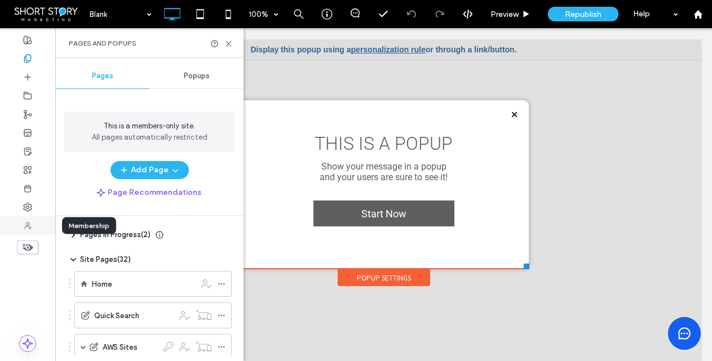
click at [24, 223] on icon at bounding box center [27, 226] width 9 height 9
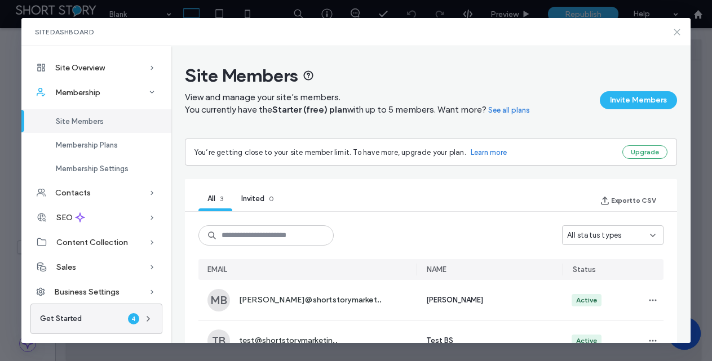
click at [676, 30] on icon at bounding box center [676, 32] width 9 height 9
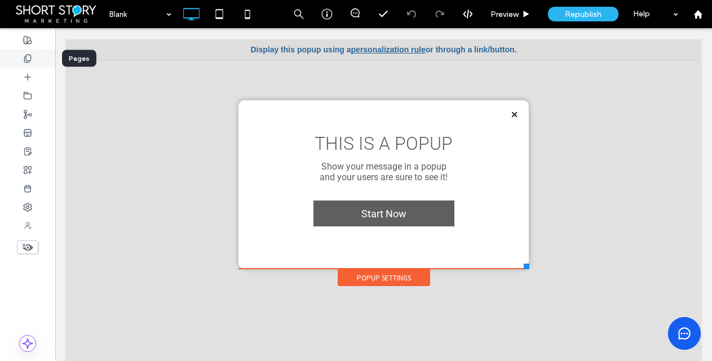
click at [26, 60] on use at bounding box center [27, 58] width 6 height 7
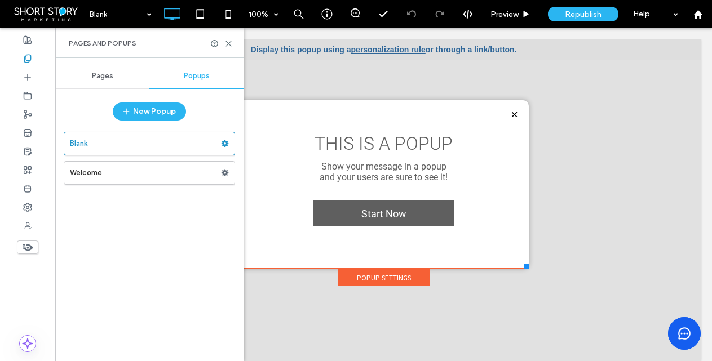
click at [111, 77] on span "Pages" at bounding box center [102, 76] width 21 height 9
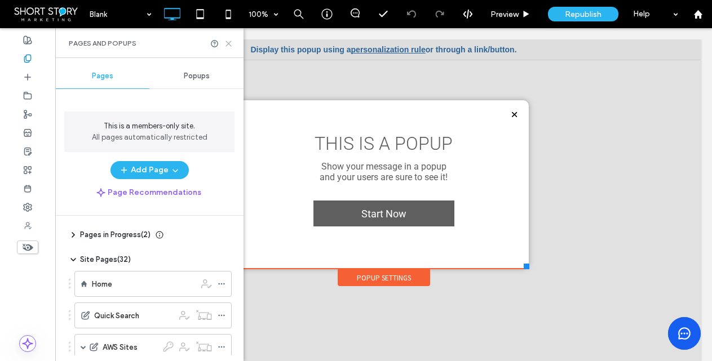
drag, startPoint x: 231, startPoint y: 43, endPoint x: 170, endPoint y: 2, distance: 73.5
click at [231, 43] on icon at bounding box center [228, 43] width 8 height 8
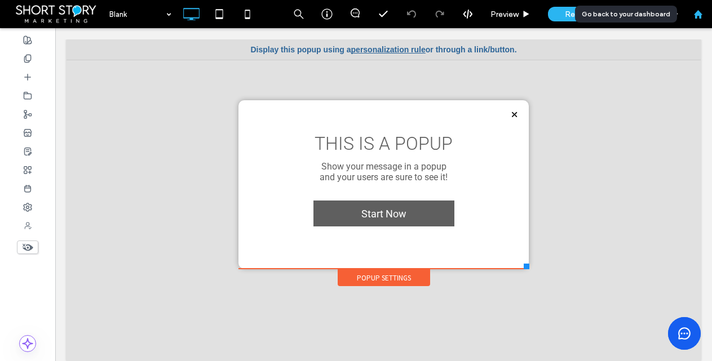
click at [696, 10] on icon at bounding box center [698, 15] width 10 height 10
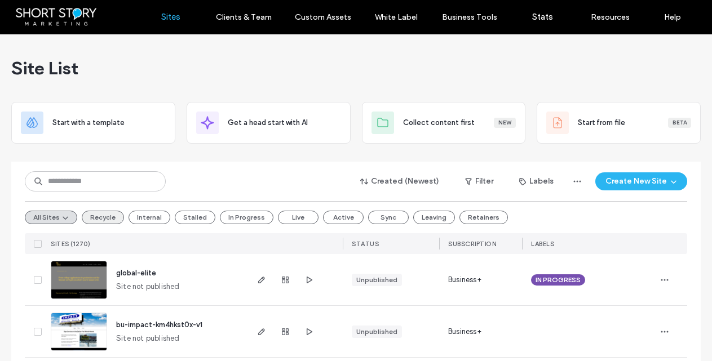
click at [98, 215] on button "Recycle" at bounding box center [103, 218] width 42 height 14
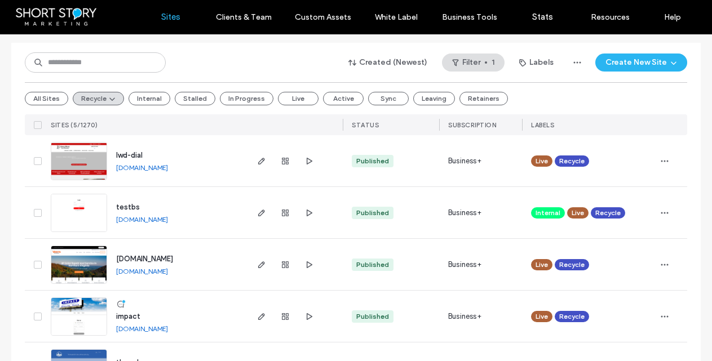
scroll to position [123, 0]
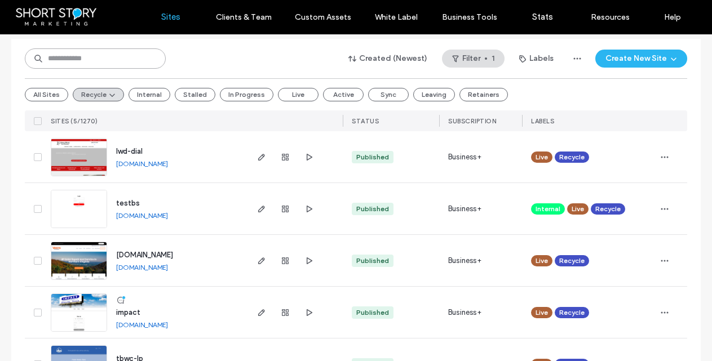
click at [118, 60] on input at bounding box center [95, 58] width 141 height 20
type input "***"
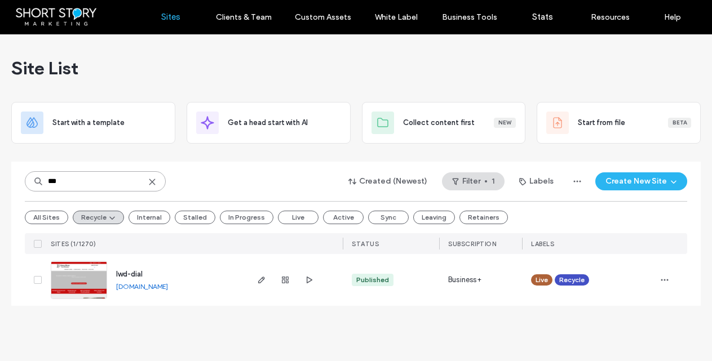
scroll to position [0, 0]
click at [43, 220] on button "All Sites" at bounding box center [46, 218] width 43 height 14
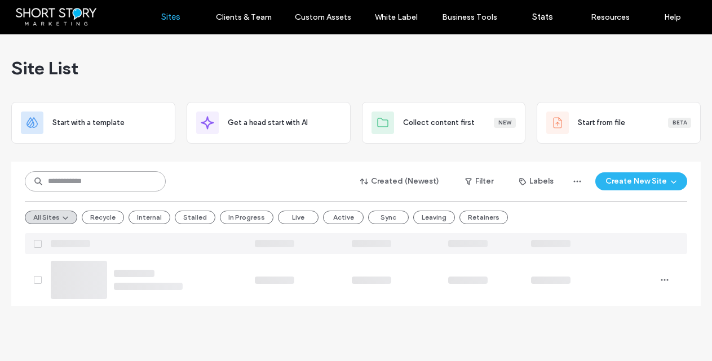
click at [112, 185] on input at bounding box center [95, 181] width 141 height 20
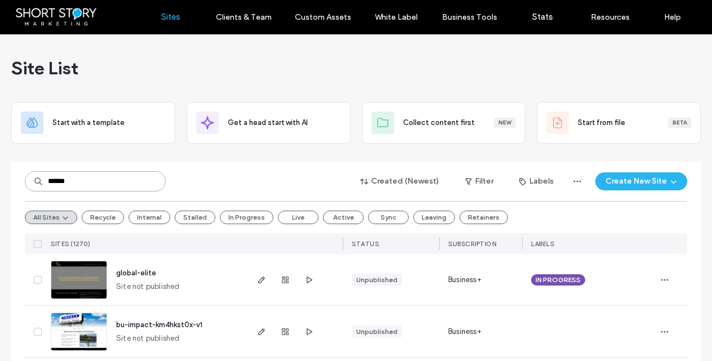
type input "******"
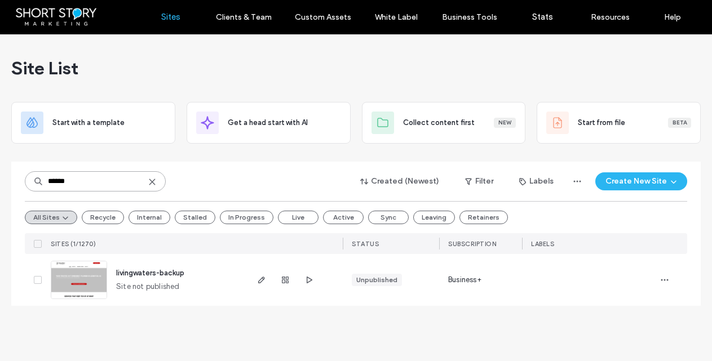
drag, startPoint x: 116, startPoint y: 184, endPoint x: 28, endPoint y: 182, distance: 87.4
click at [28, 182] on input "******" at bounding box center [95, 181] width 141 height 20
drag, startPoint x: 277, startPoint y: 172, endPoint x: 258, endPoint y: 173, distance: 18.6
click at [276, 172] on div "****** Created (Newest) Filter Labels Create New Site" at bounding box center [356, 181] width 662 height 21
drag, startPoint x: 153, startPoint y: 183, endPoint x: 177, endPoint y: 184, distance: 24.3
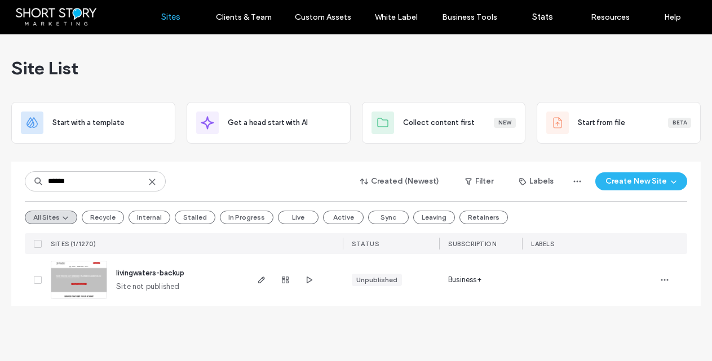
click at [153, 183] on icon at bounding box center [152, 182] width 9 height 9
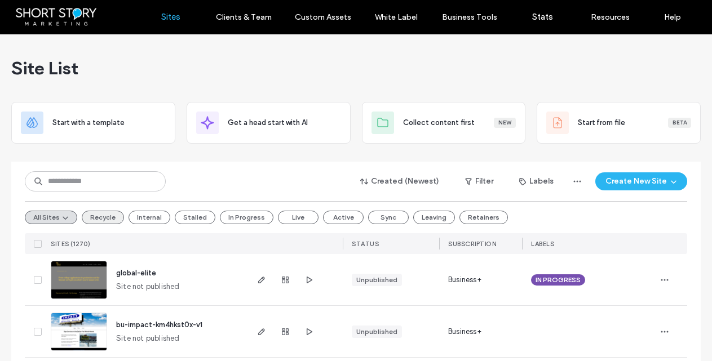
click at [99, 216] on button "Recycle" at bounding box center [103, 218] width 42 height 14
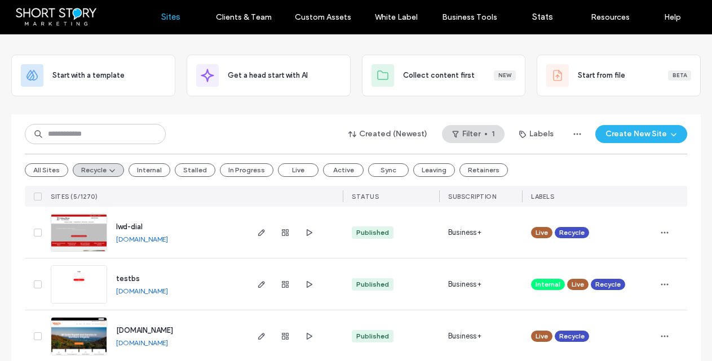
scroll to position [62, 0]
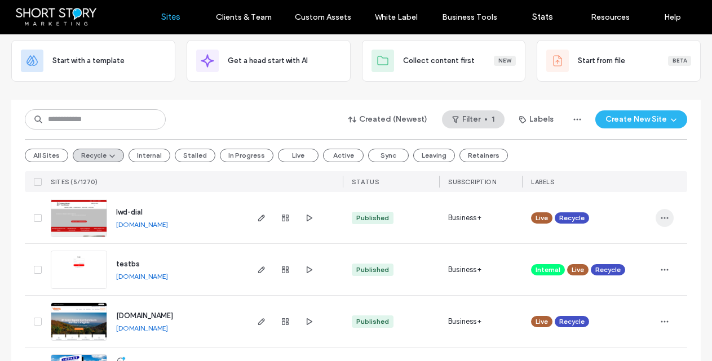
click at [661, 218] on use "button" at bounding box center [664, 218] width 7 height 2
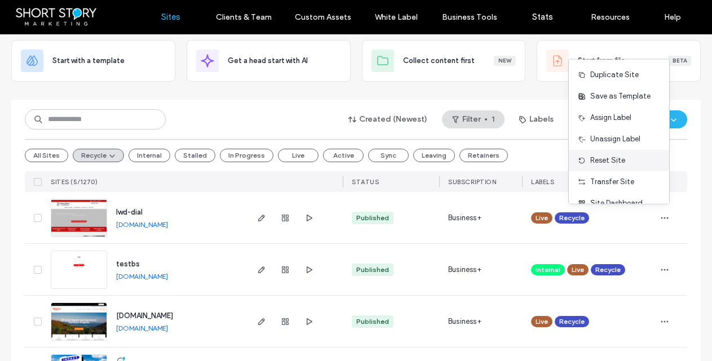
click at [622, 156] on span "Reset Site" at bounding box center [607, 160] width 35 height 11
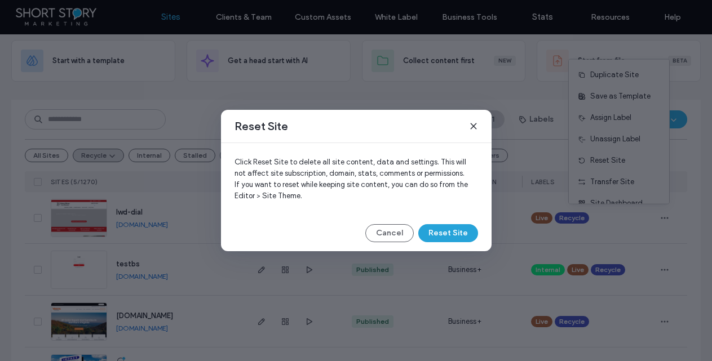
click at [452, 231] on button "Reset Site" at bounding box center [448, 233] width 60 height 18
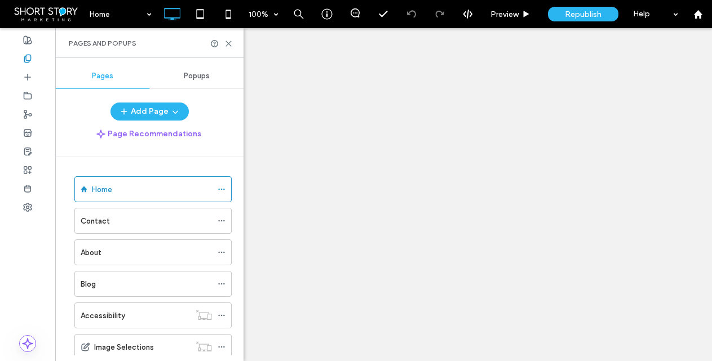
click at [193, 76] on span "Popups" at bounding box center [197, 76] width 26 height 9
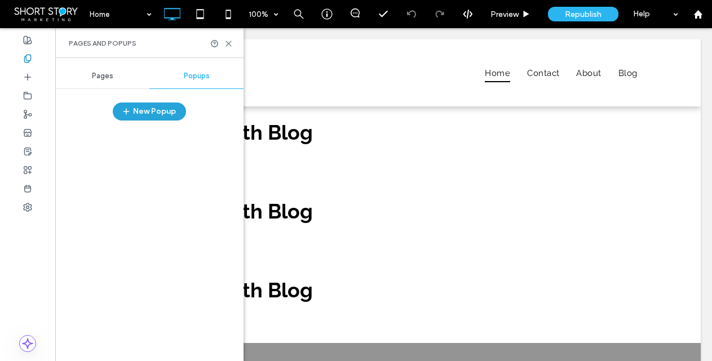
click at [148, 111] on button "New Popup" at bounding box center [149, 112] width 73 height 18
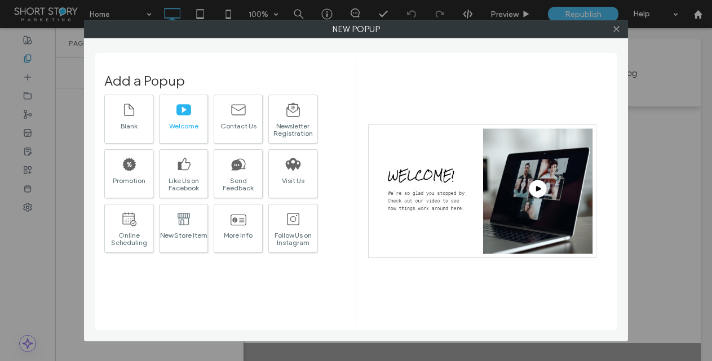
click at [191, 117] on icon at bounding box center [184, 110] width 16 height 16
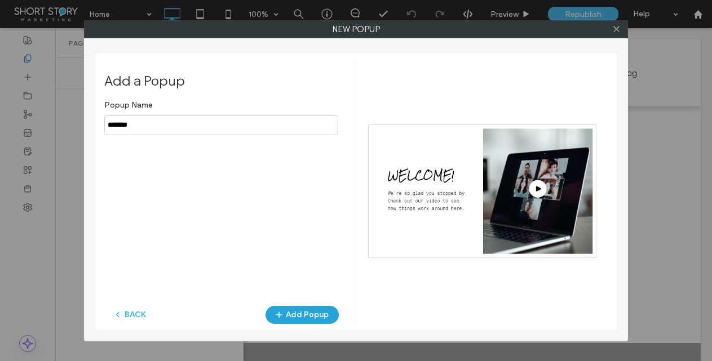
click at [305, 311] on button "Add Popup" at bounding box center [301, 315] width 73 height 18
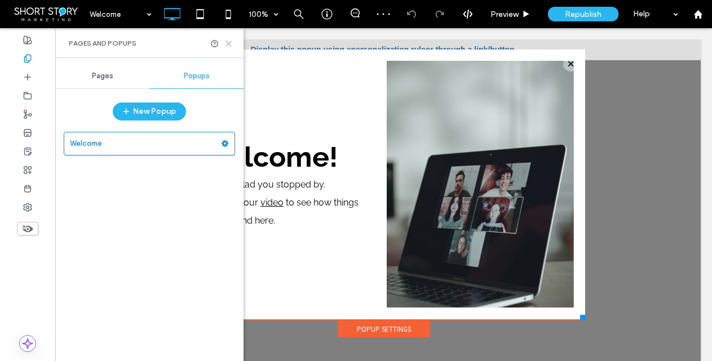
drag, startPoint x: 229, startPoint y: 44, endPoint x: 175, endPoint y: 16, distance: 60.5
click at [229, 44] on use at bounding box center [228, 43] width 5 height 5
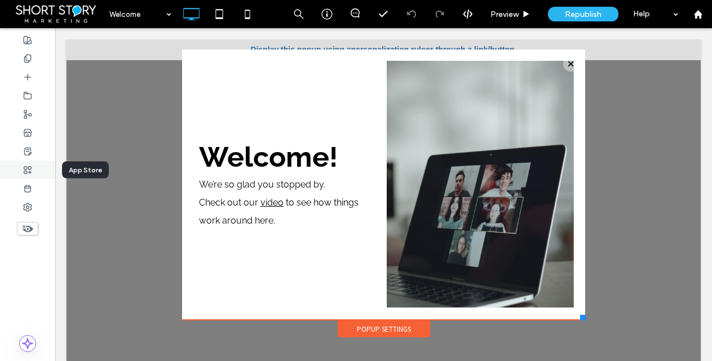
click at [30, 167] on icon at bounding box center [27, 170] width 9 height 9
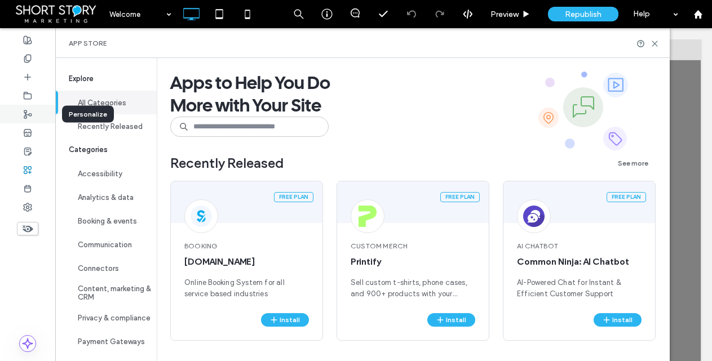
click at [26, 115] on icon at bounding box center [27, 114] width 9 height 9
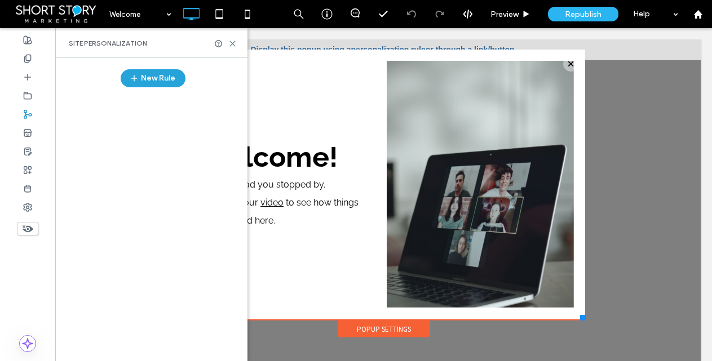
click at [167, 77] on button "New Rule" at bounding box center [153, 78] width 65 height 18
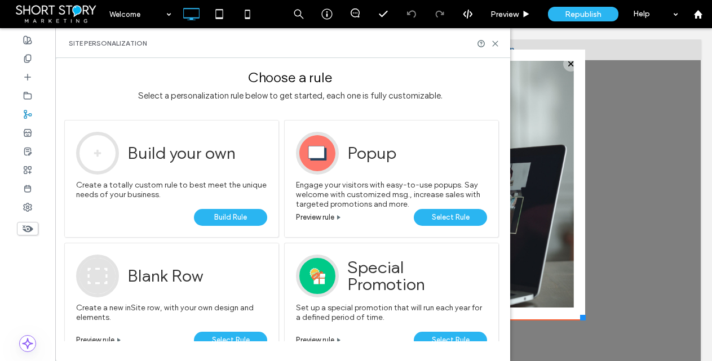
click at [445, 215] on span "Select Rule" at bounding box center [451, 217] width 38 height 17
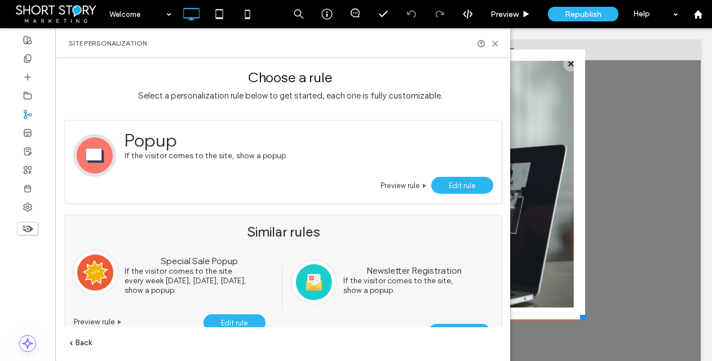
click at [462, 184] on span "Edit rule" at bounding box center [462, 185] width 27 height 8
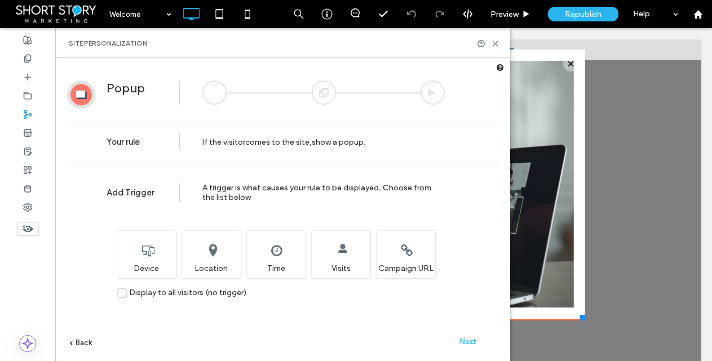
click at [470, 340] on span "Next" at bounding box center [468, 342] width 16 height 8
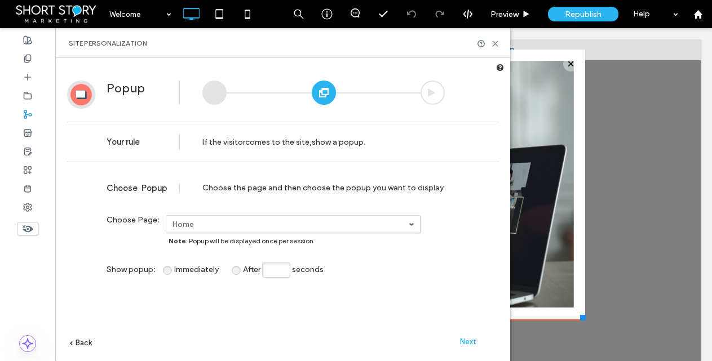
click at [472, 344] on span "Next" at bounding box center [468, 342] width 16 height 8
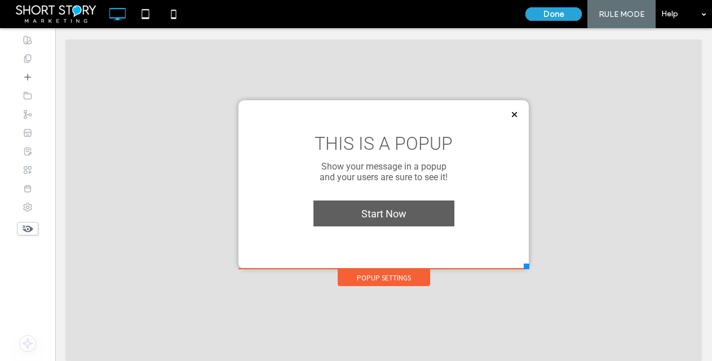
click at [556, 14] on button "Done" at bounding box center [553, 14] width 56 height 14
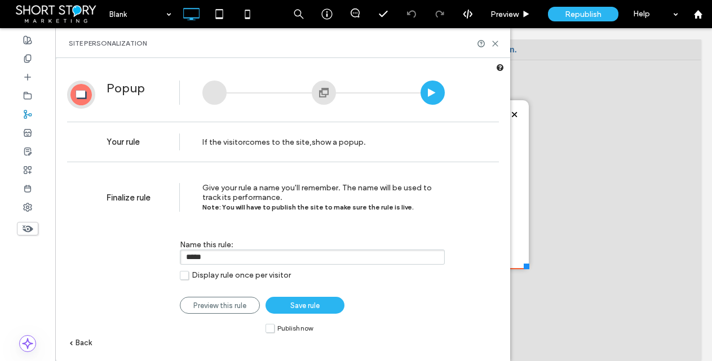
drag, startPoint x: 298, startPoint y: 307, endPoint x: 290, endPoint y: 313, distance: 10.0
click at [298, 307] on span "Save rule" at bounding box center [304, 306] width 29 height 8
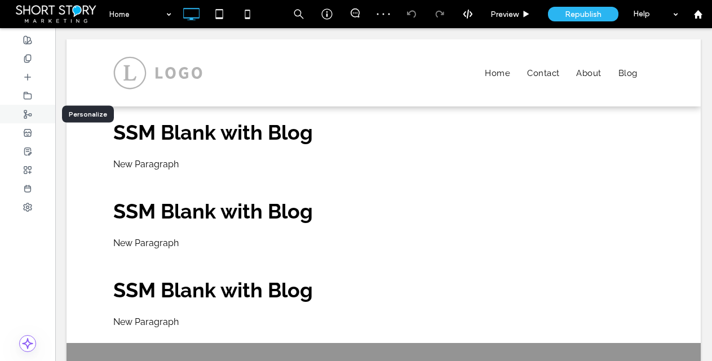
click at [29, 115] on icon at bounding box center [27, 114] width 9 height 9
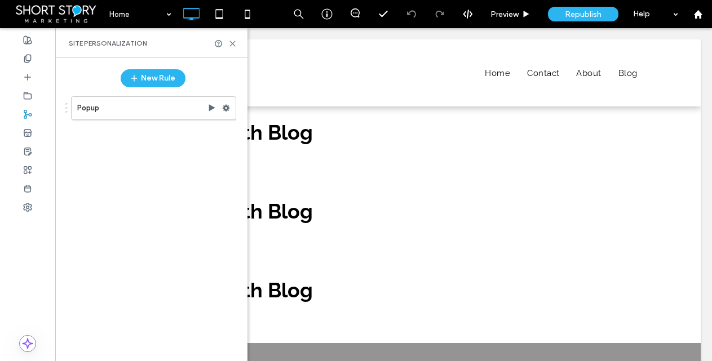
drag, startPoint x: 227, startPoint y: 107, endPoint x: 240, endPoint y: 122, distance: 20.0
click at [227, 108] on use at bounding box center [226, 108] width 7 height 7
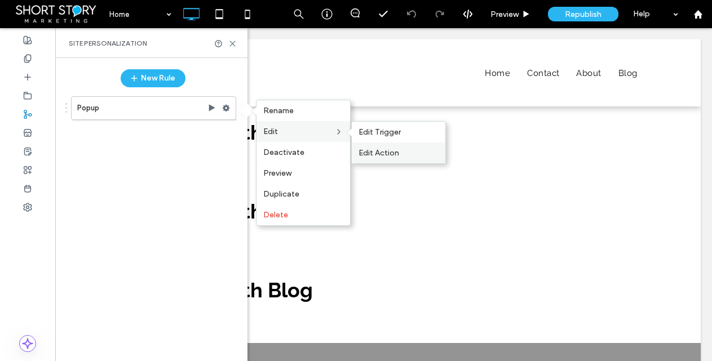
click at [395, 154] on span "Edit Action" at bounding box center [378, 153] width 41 height 10
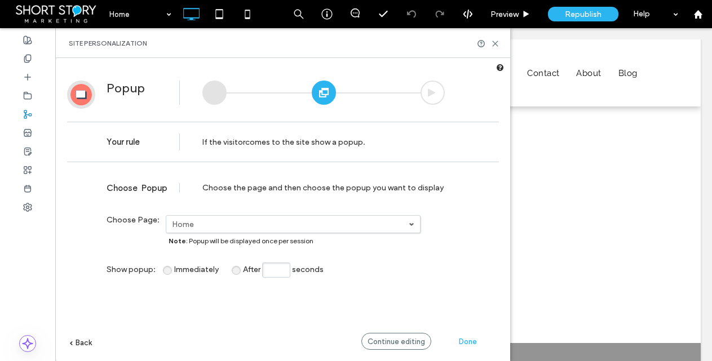
click at [405, 340] on span "Continue editing" at bounding box center [395, 342] width 57 height 8
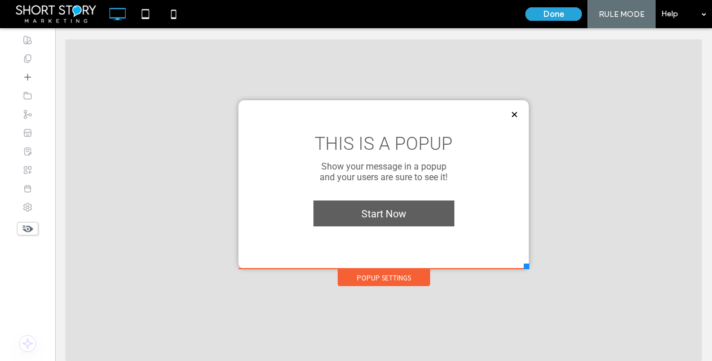
click at [555, 12] on button "Done" at bounding box center [553, 14] width 56 height 14
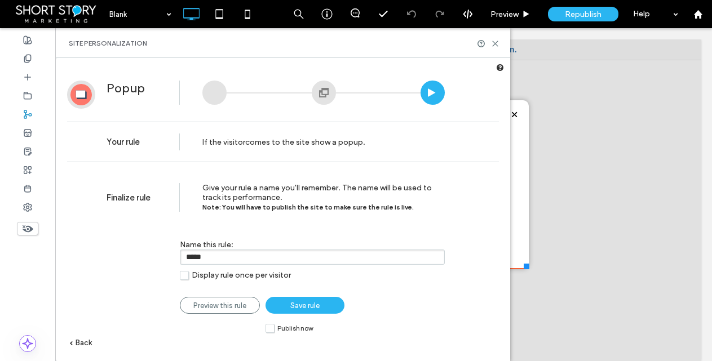
click at [273, 331] on label "Publish now" at bounding box center [288, 329] width 47 height 10
click at [302, 307] on span "Save rule" at bounding box center [304, 306] width 29 height 8
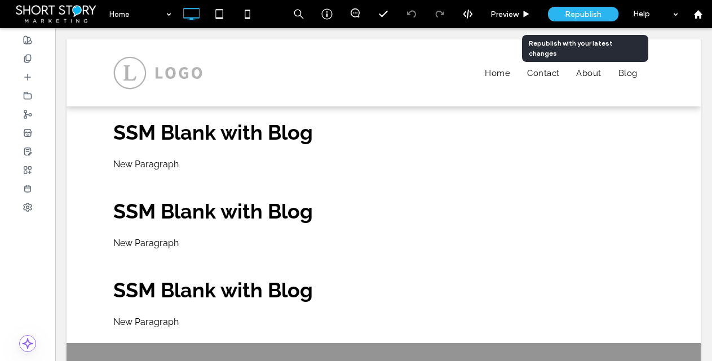
click at [577, 14] on span "Republish" at bounding box center [583, 15] width 37 height 10
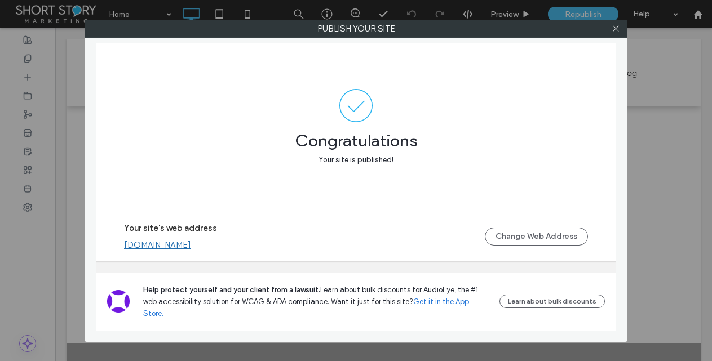
click at [150, 250] on link "[DOMAIN_NAME]" at bounding box center [157, 245] width 67 height 10
click at [618, 30] on icon at bounding box center [616, 28] width 8 height 8
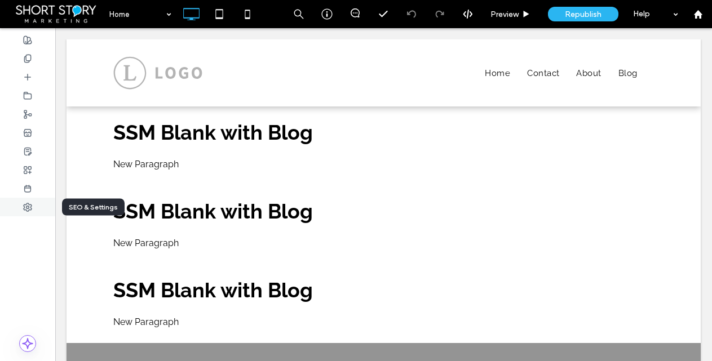
click at [28, 207] on use at bounding box center [28, 207] width 8 height 8
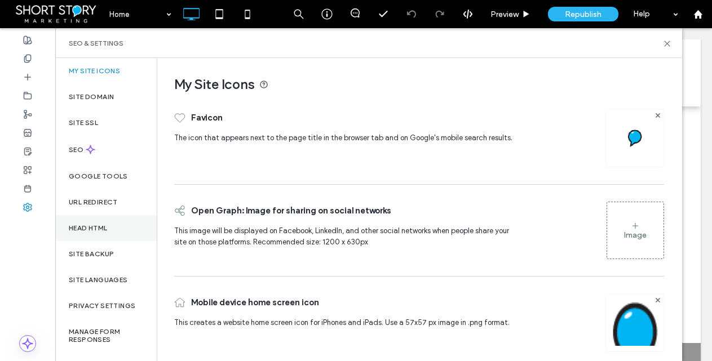
click at [87, 231] on label "Head HTML" at bounding box center [88, 228] width 39 height 8
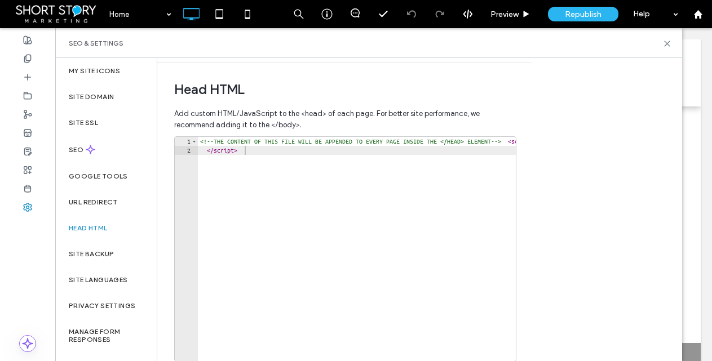
type textarea "*********"
click at [343, 243] on div "<!-- THE CONTENT OF THIS FILE WILL BE APPENDED TO EVERY PAGE INSIDE THE </HEAD>…" at bounding box center [535, 254] width 674 height 234
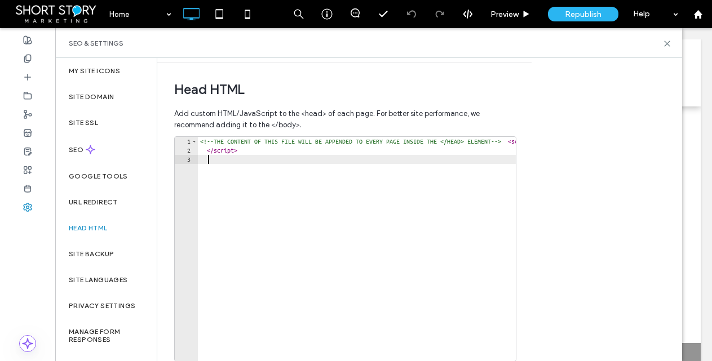
paste textarea "Cursor at row 3"
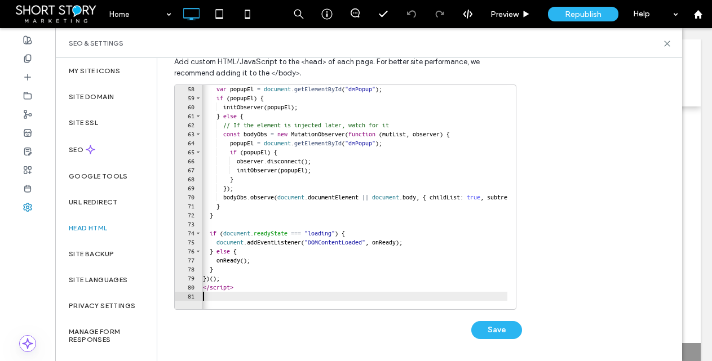
scroll to position [411, 0]
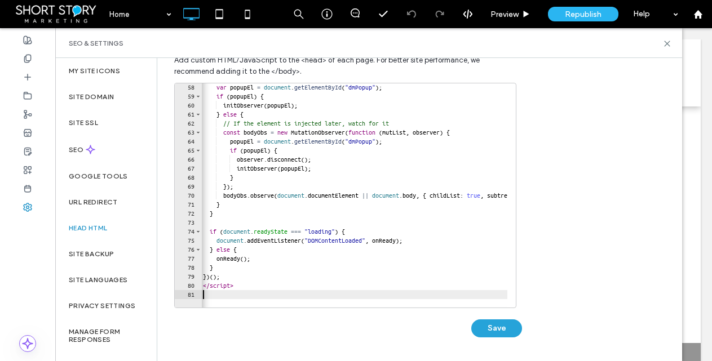
click at [499, 326] on button "Save" at bounding box center [496, 329] width 51 height 18
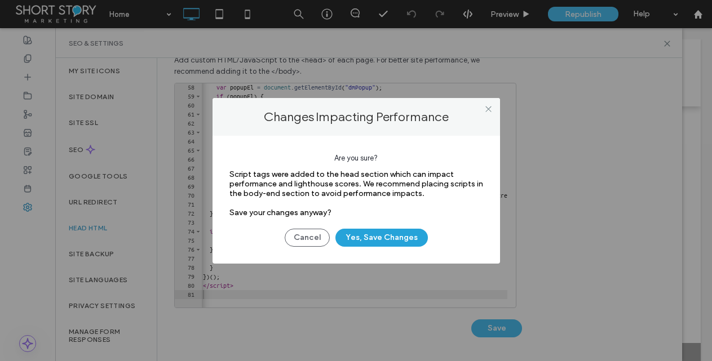
click at [377, 238] on button "Yes, Save Changes" at bounding box center [381, 238] width 92 height 18
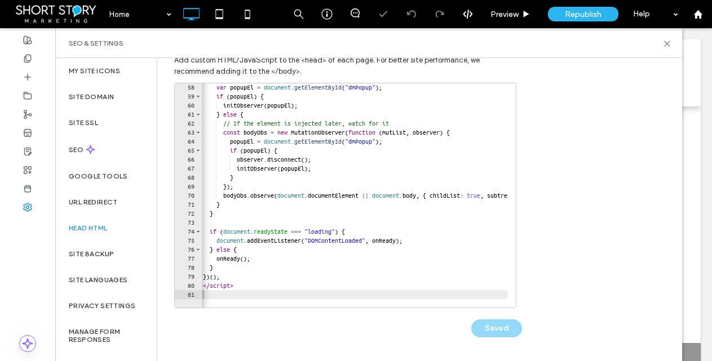
scroll to position [0, 0]
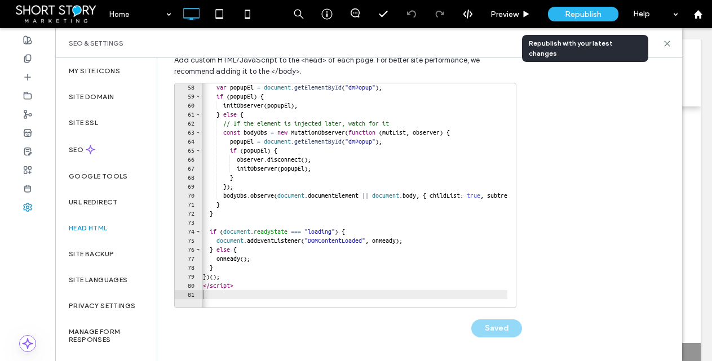
click at [570, 12] on span "Republish" at bounding box center [583, 15] width 37 height 10
